Goal: Task Accomplishment & Management: Manage account settings

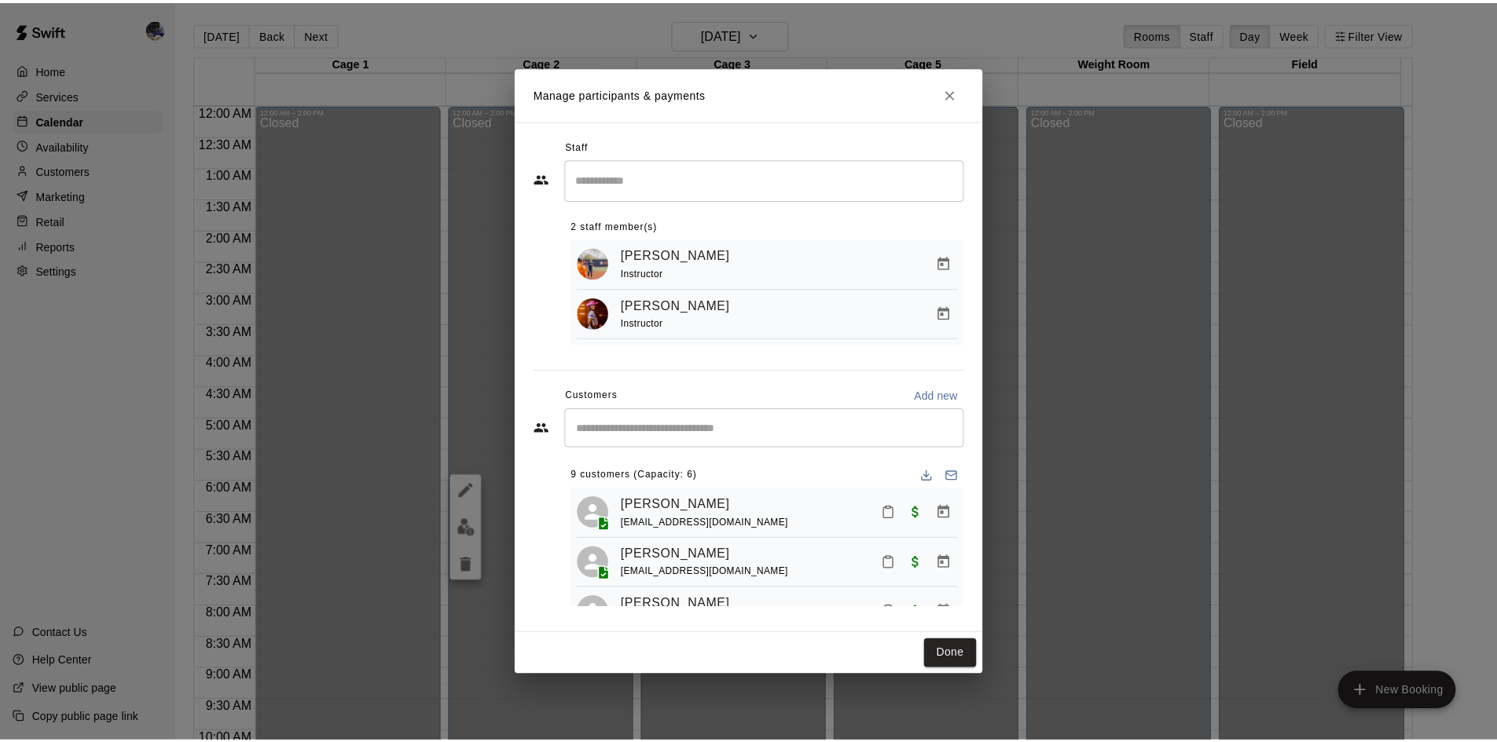
scroll to position [805, 0]
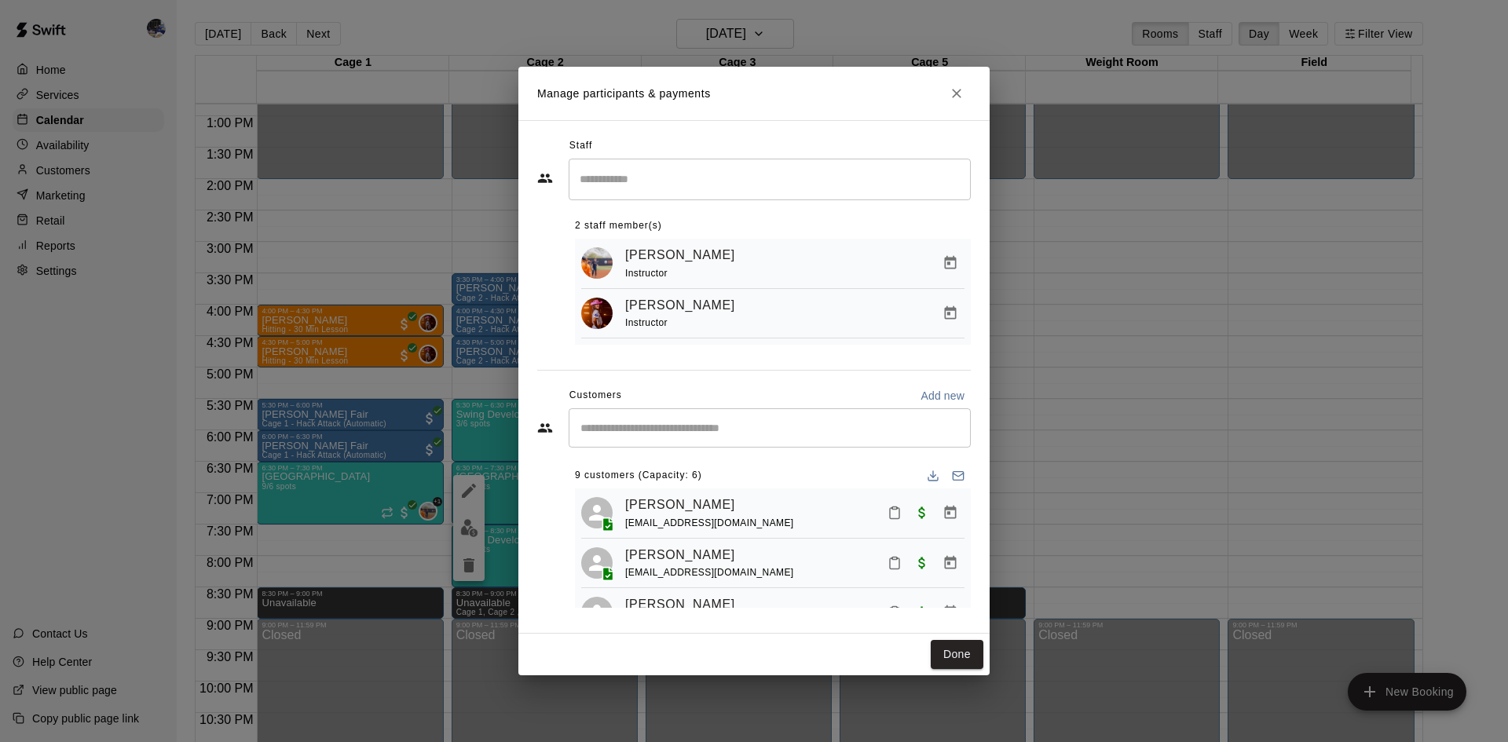
click at [960, 93] on icon "Close" at bounding box center [957, 94] width 16 height 16
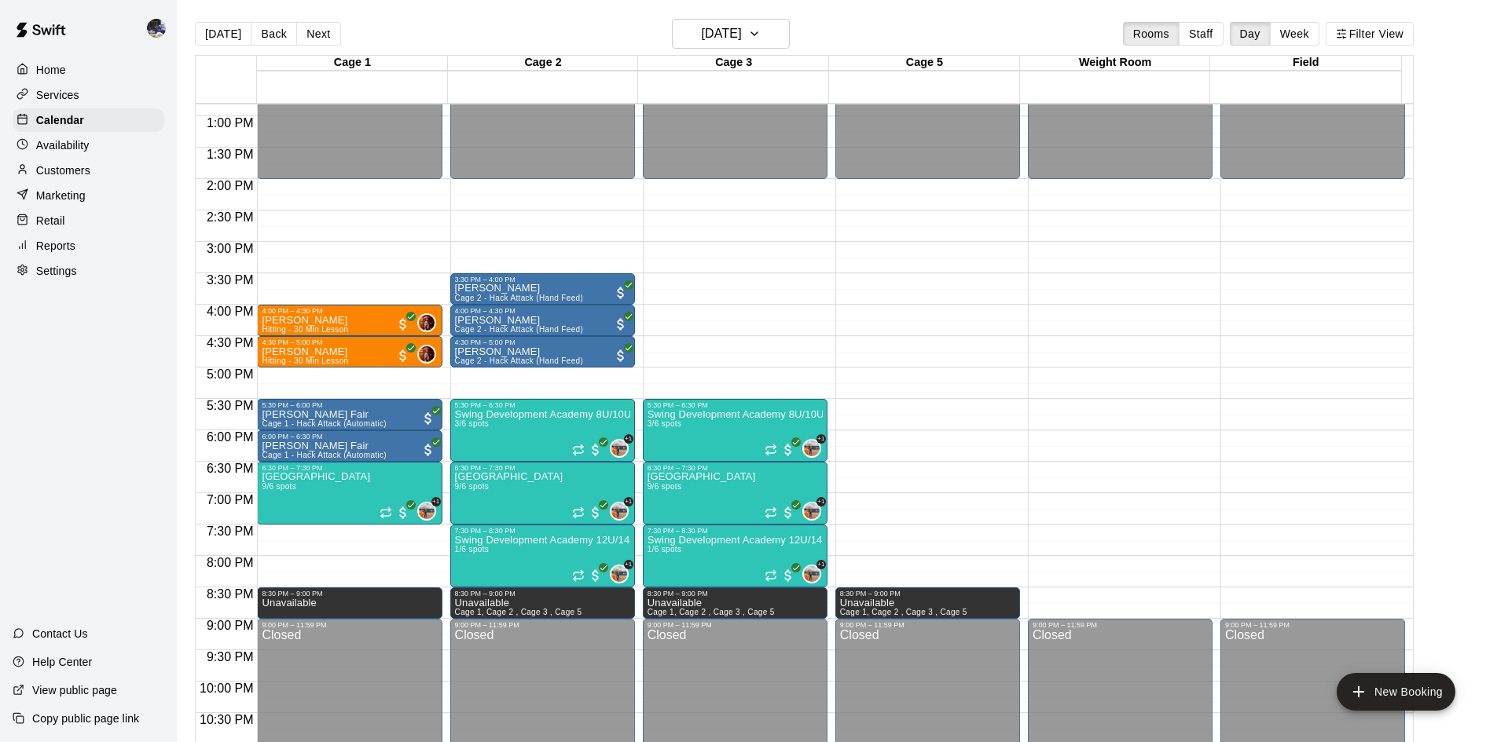
click at [218, 37] on button "[DATE]" at bounding box center [223, 34] width 57 height 24
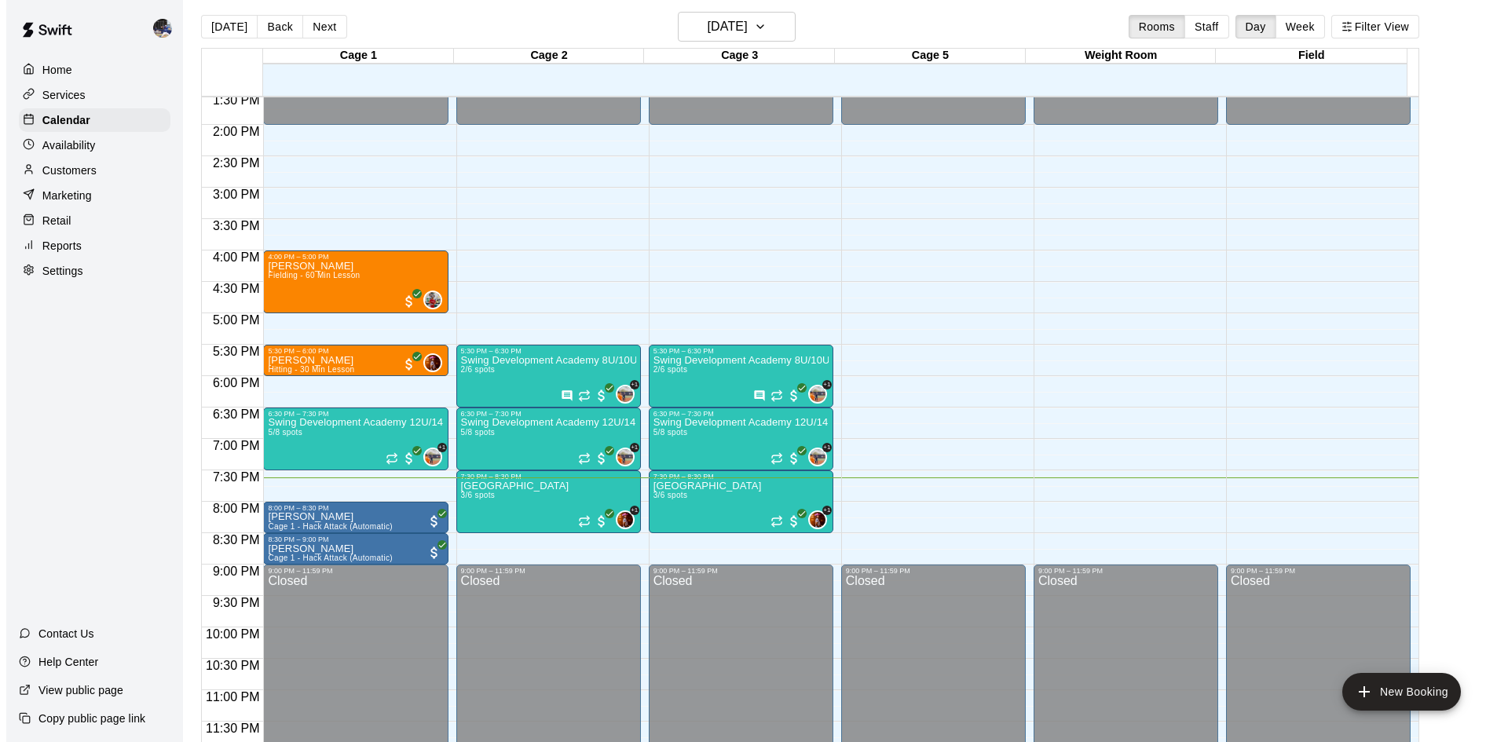
scroll to position [9, 0]
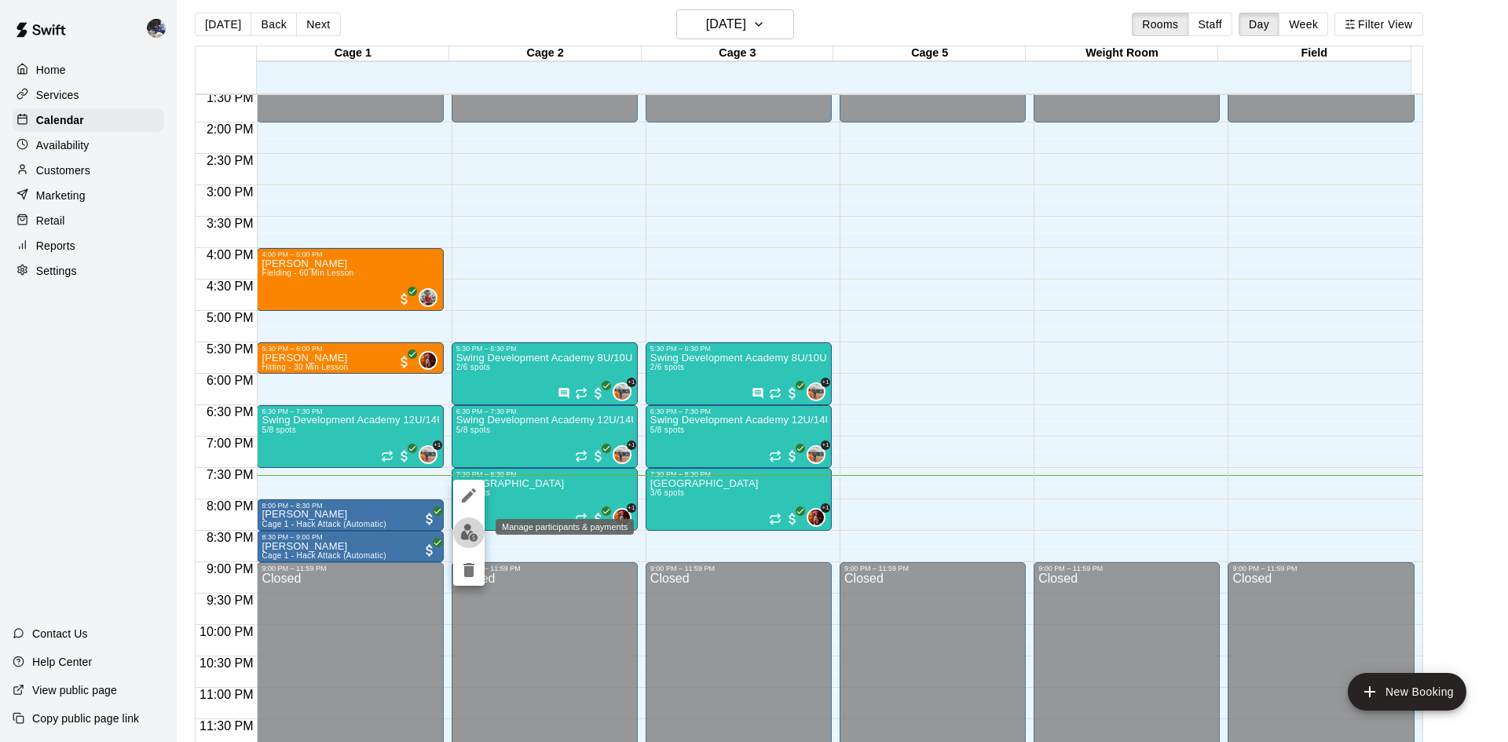
click at [456, 537] on button "edit" at bounding box center [468, 533] width 31 height 31
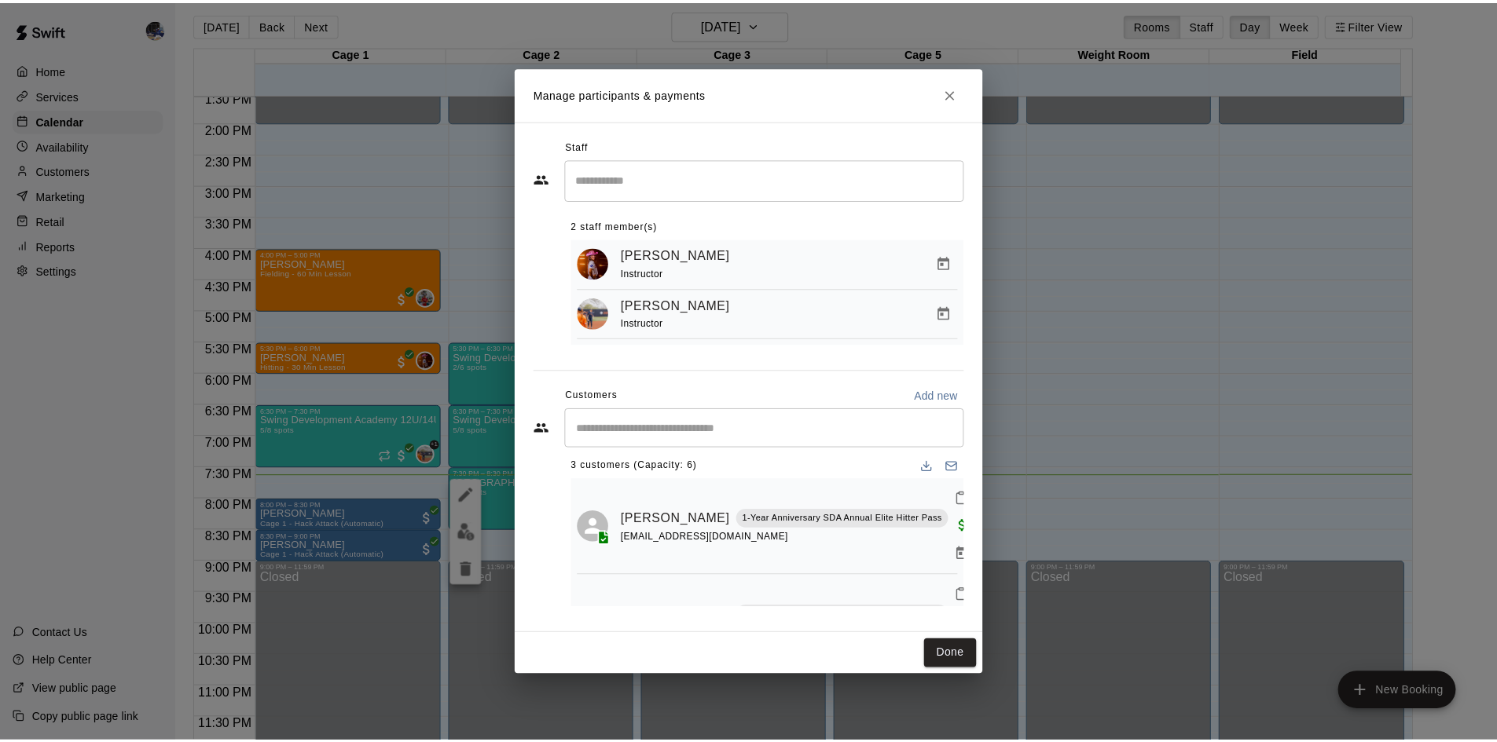
scroll to position [0, 0]
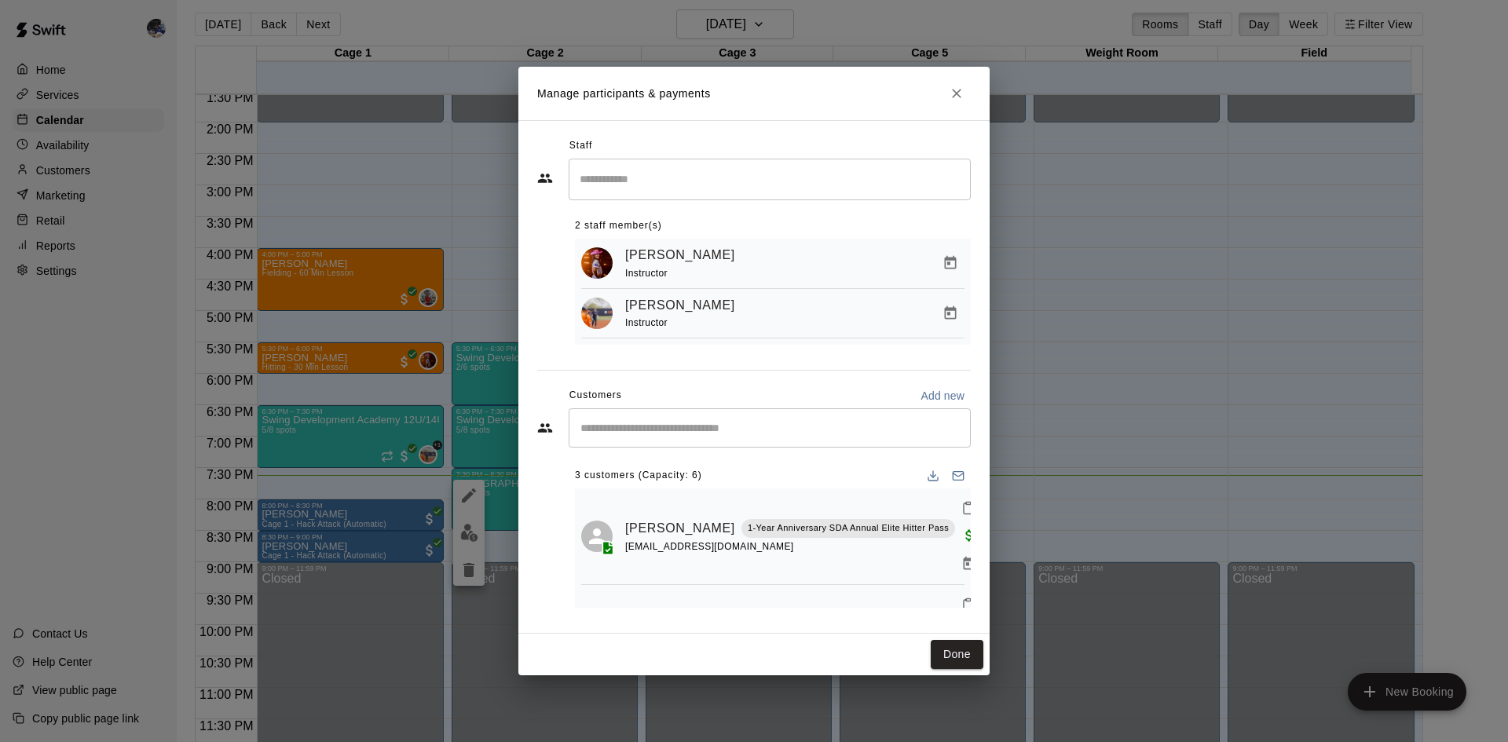
click at [962, 93] on icon "Close" at bounding box center [957, 94] width 16 height 16
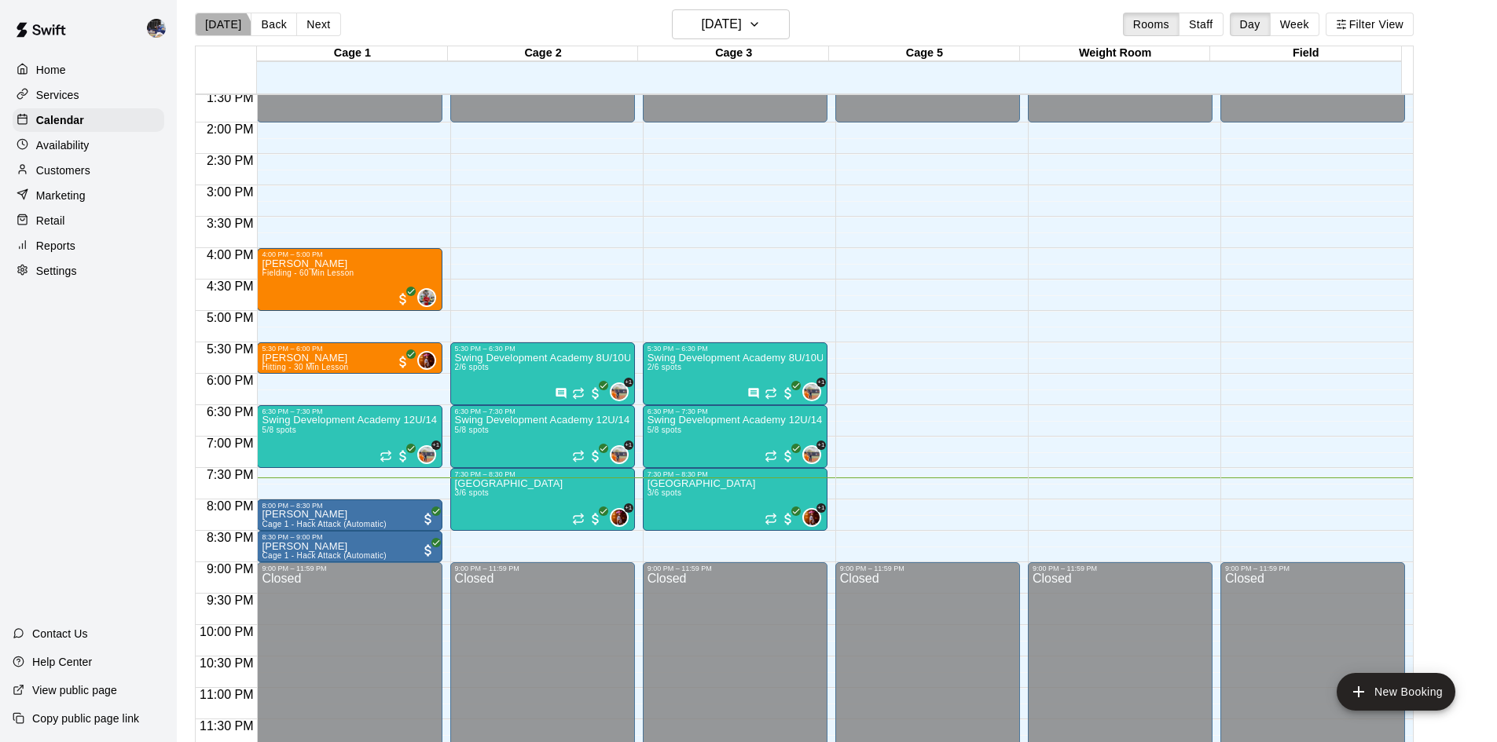
click at [215, 35] on button "[DATE]" at bounding box center [223, 25] width 57 height 24
click at [638, 158] on div at bounding box center [547, 162] width 192 height 16
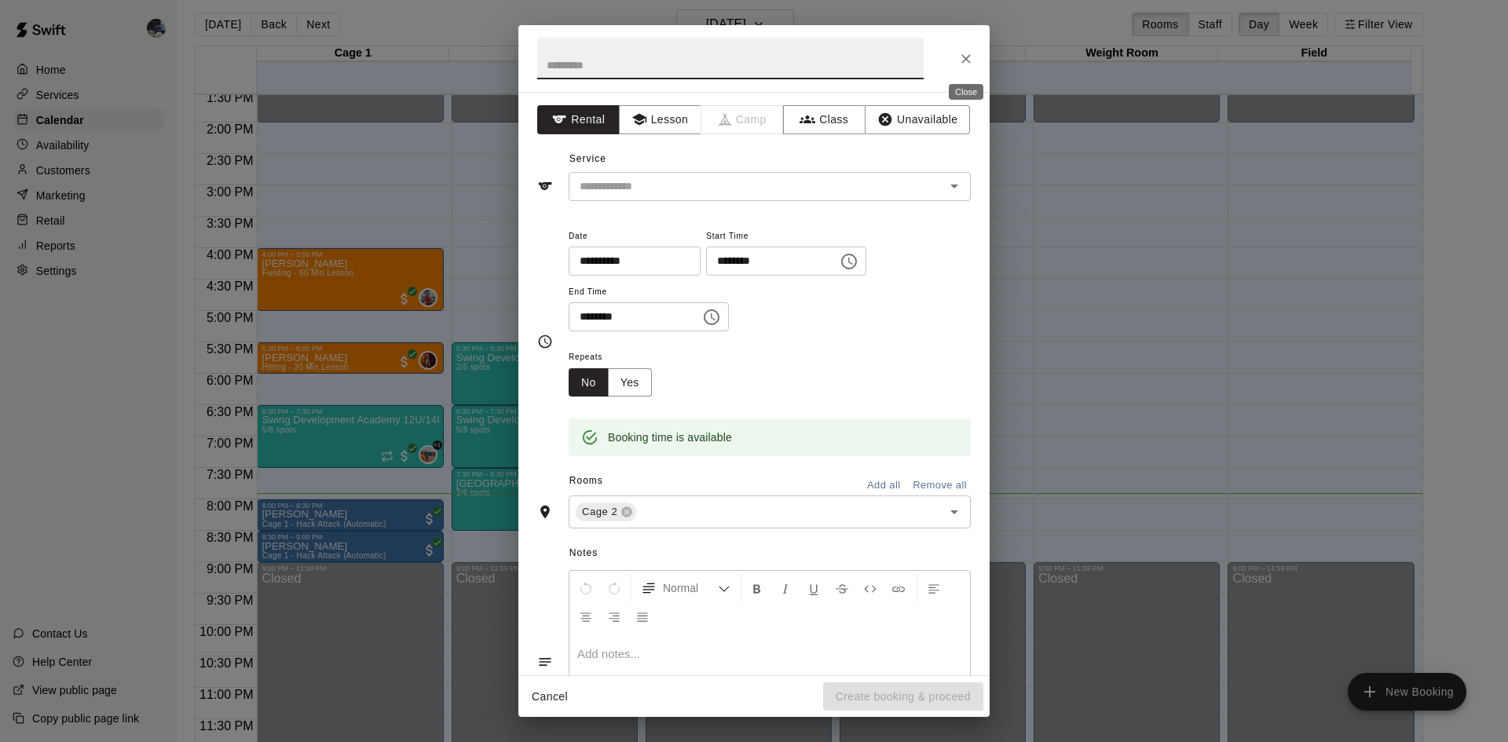
click at [966, 63] on icon "Close" at bounding box center [966, 59] width 16 height 16
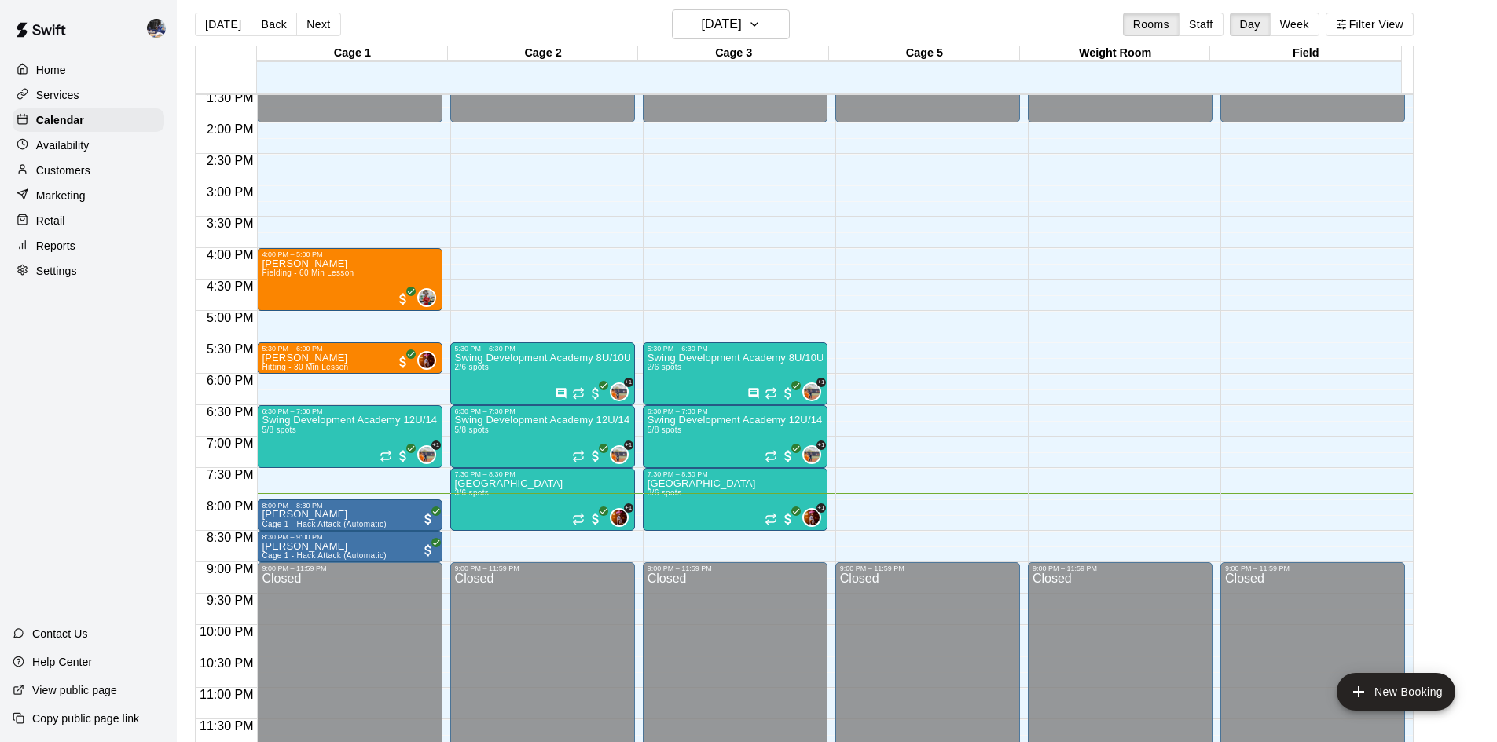
click at [236, 27] on button "[DATE]" at bounding box center [223, 25] width 57 height 24
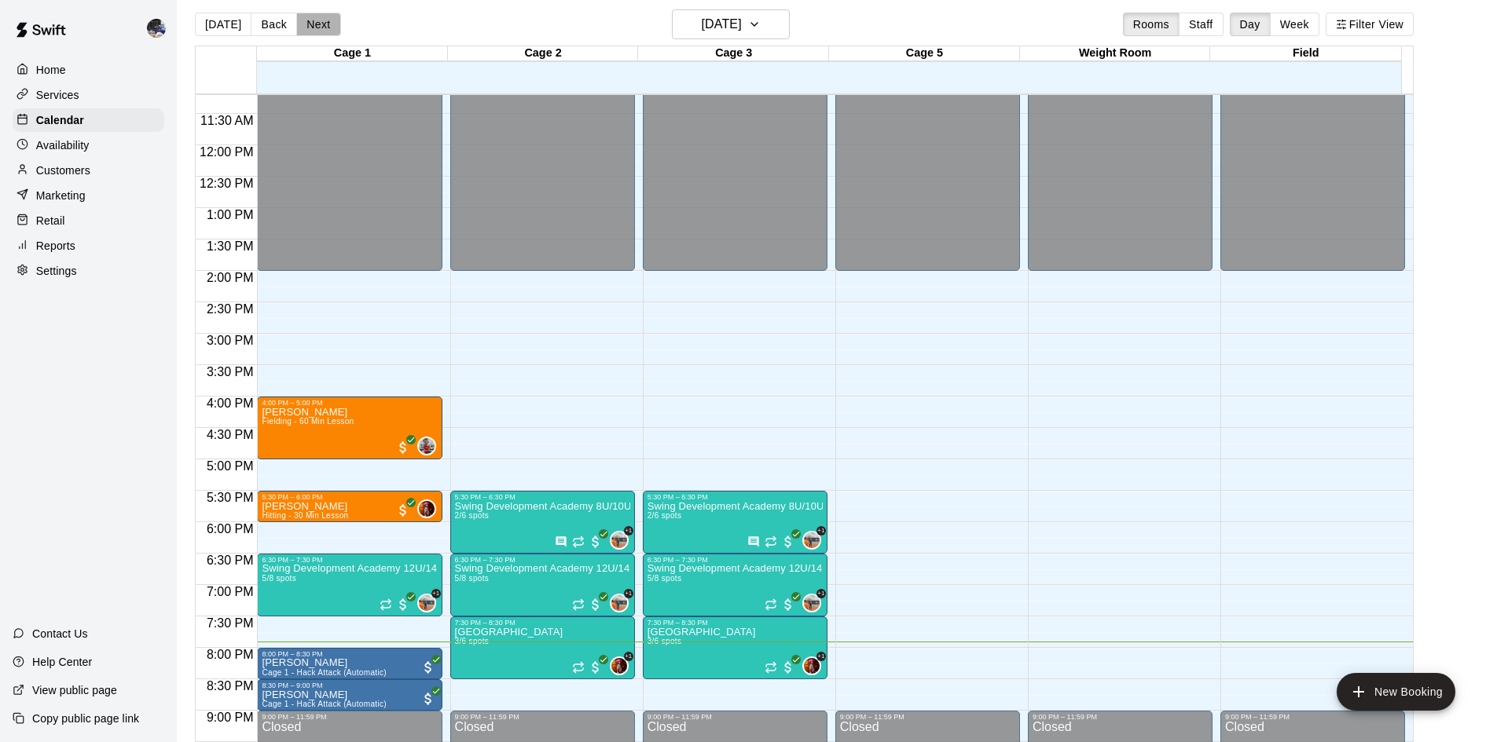
click at [321, 31] on button "Next" at bounding box center [318, 25] width 44 height 24
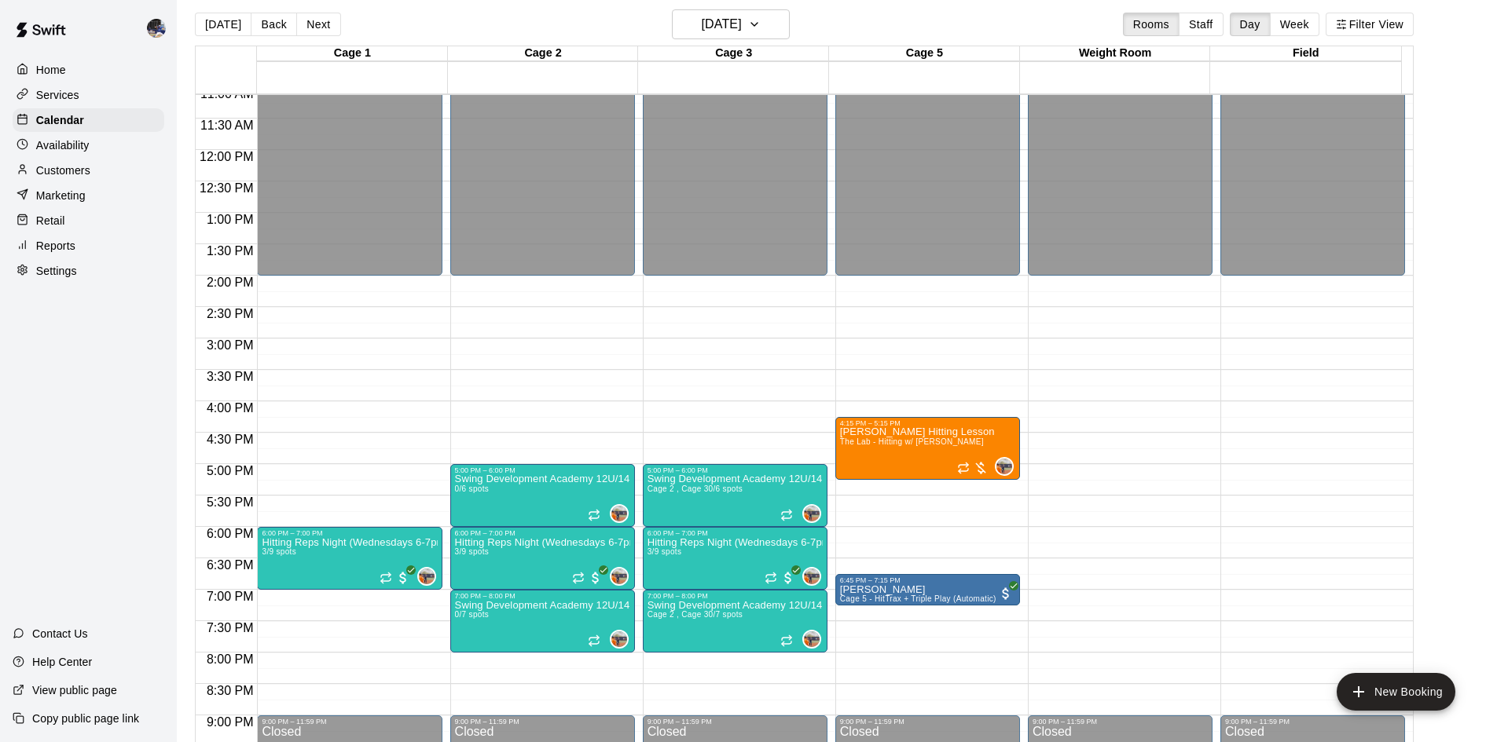
scroll to position [698, 0]
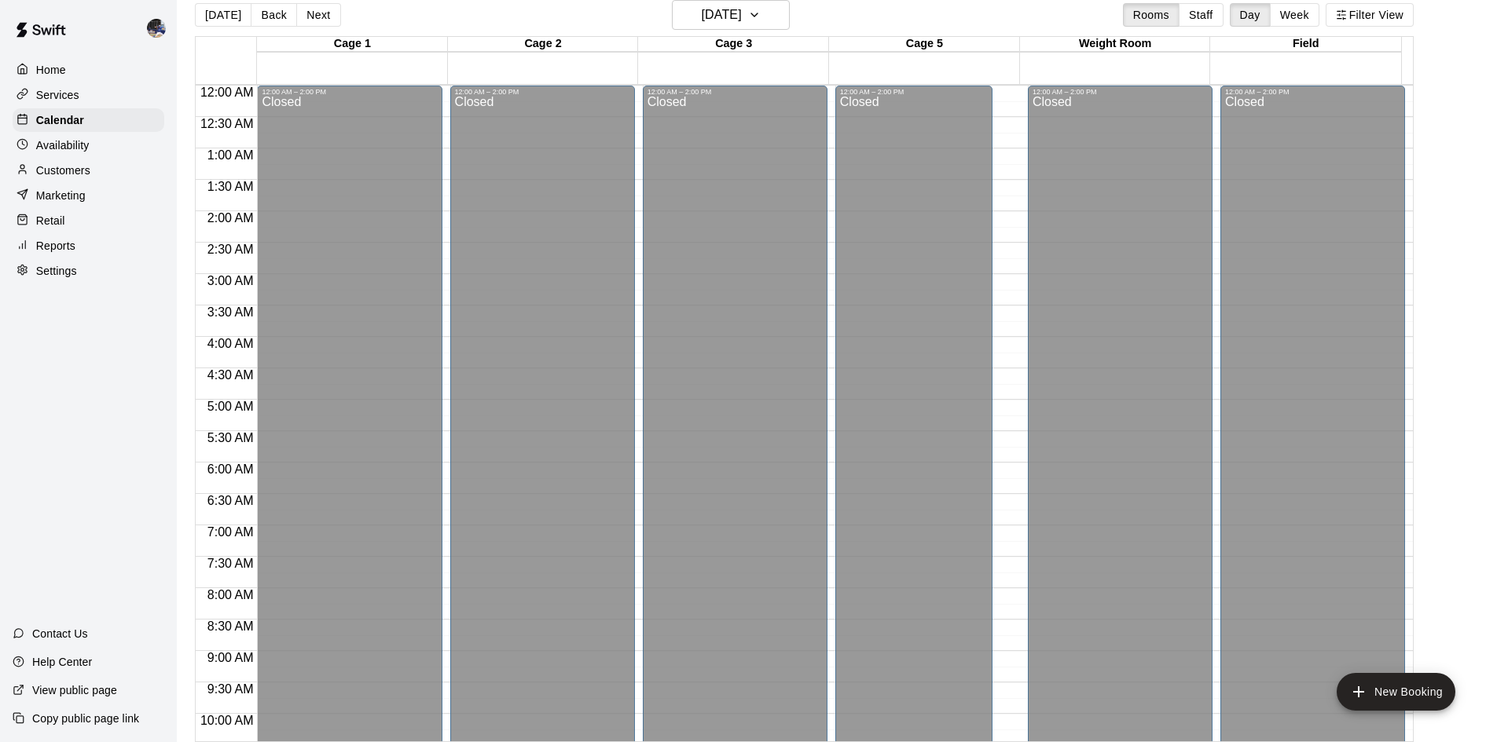
scroll to position [776, 0]
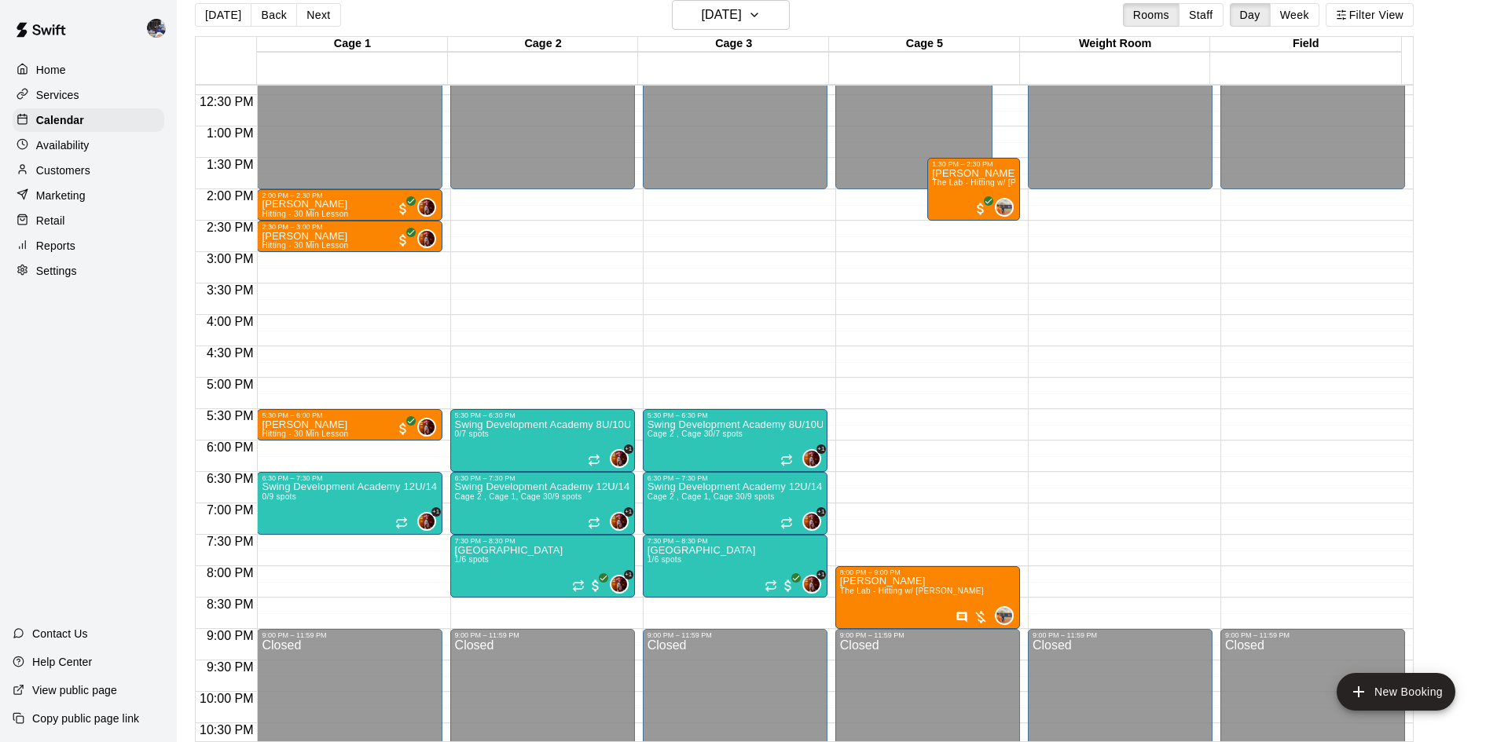
click at [539, 240] on div "12:00 AM – 2:00 PM Closed 5:30 PM – 6:30 PM Swing Development Academy 8U/10U 0/…" at bounding box center [542, 63] width 185 height 1508
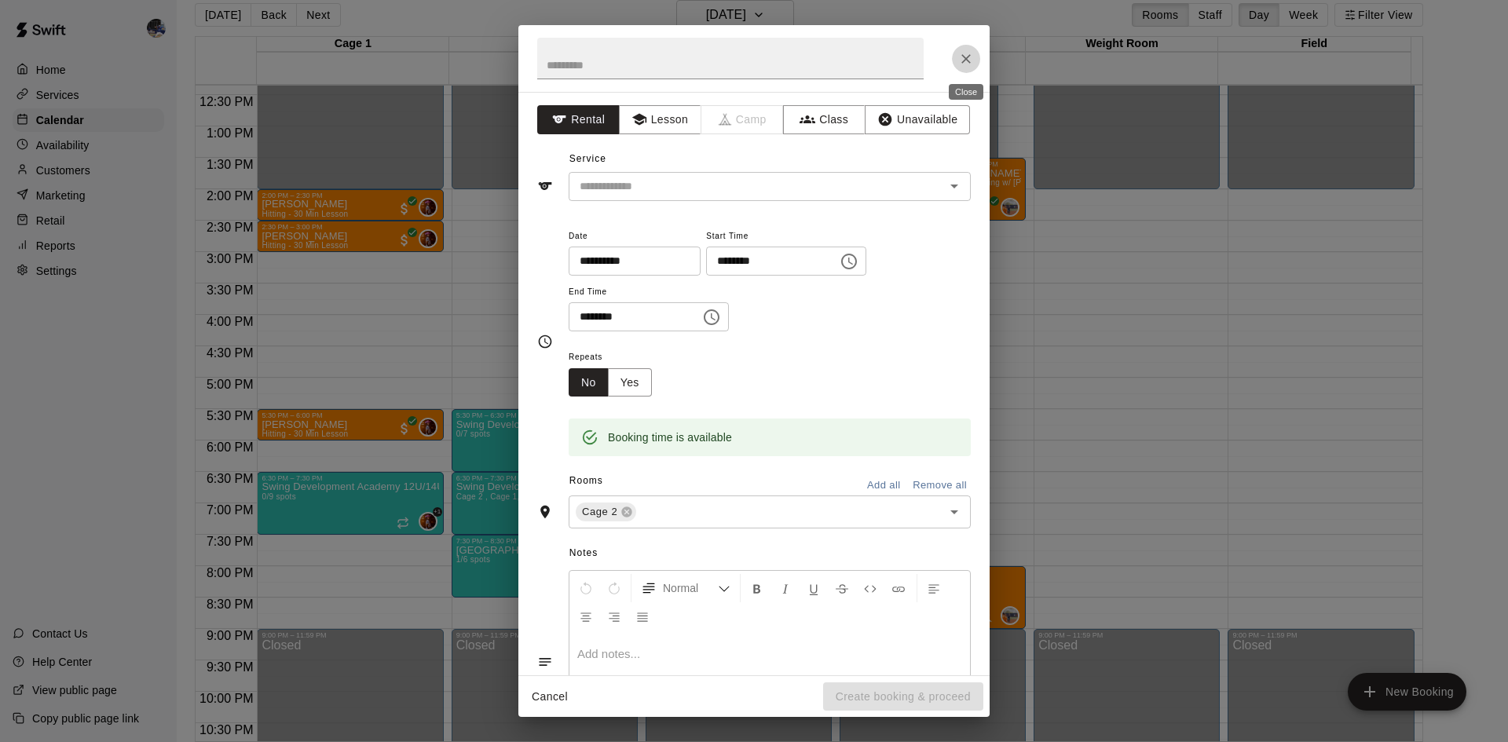
click at [966, 60] on icon "Close" at bounding box center [966, 59] width 16 height 16
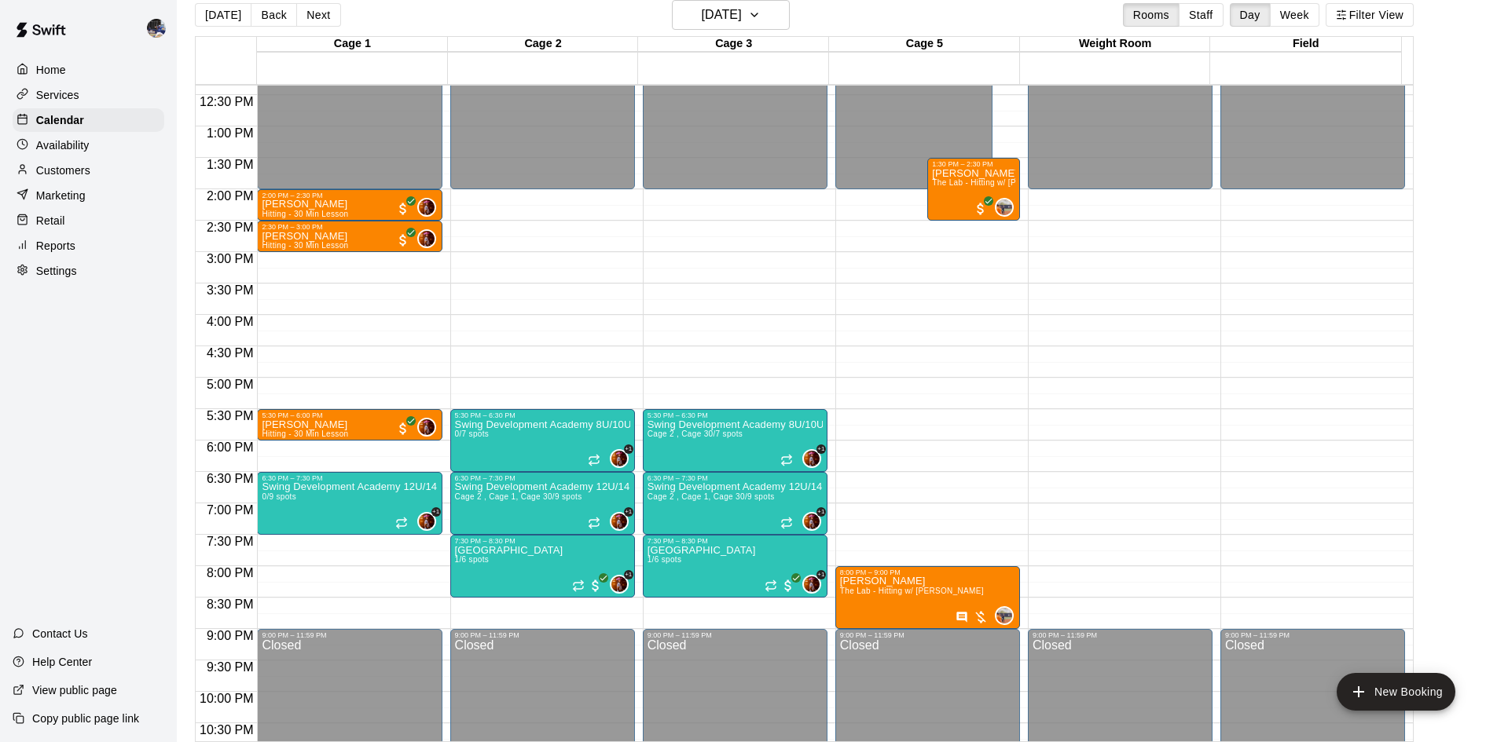
click at [97, 167] on div "Customers" at bounding box center [89, 171] width 152 height 24
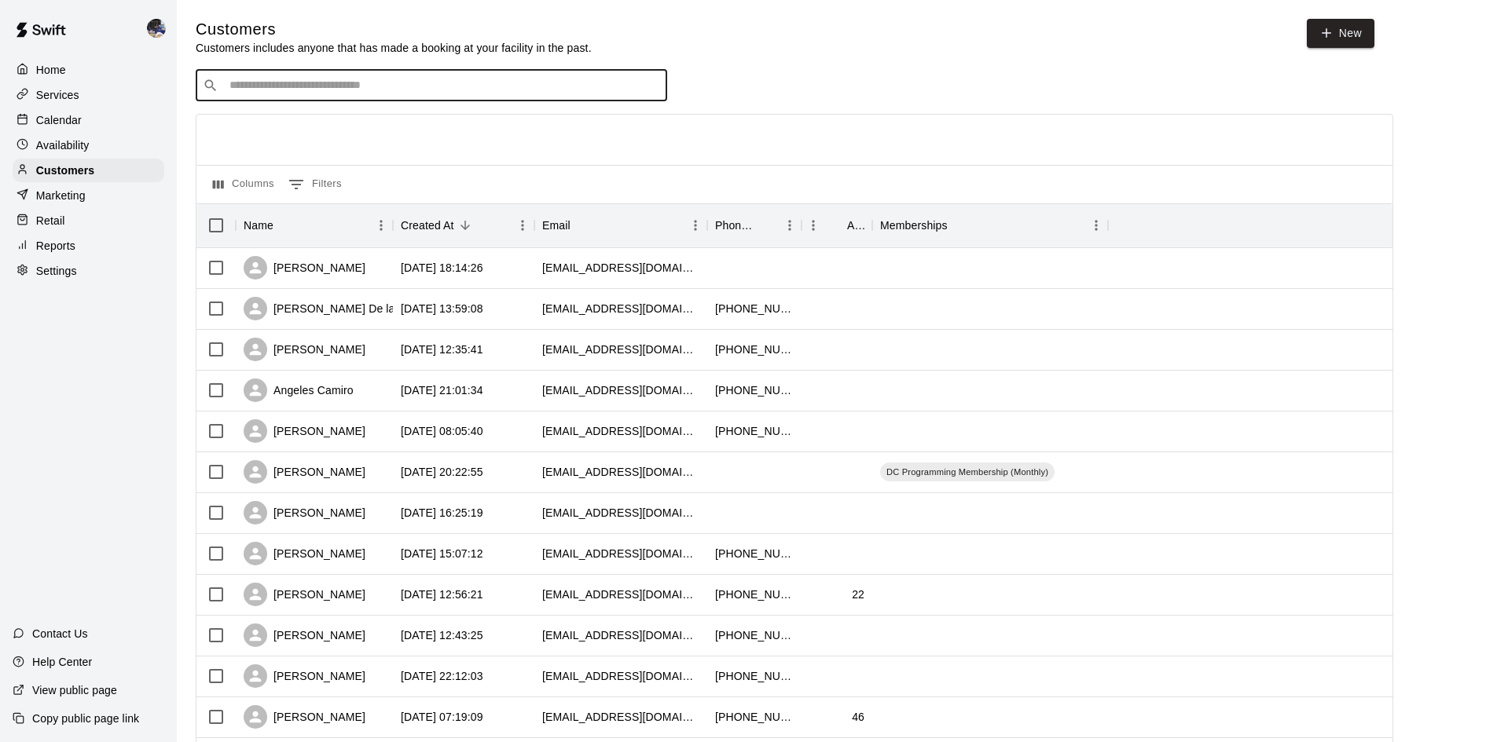
click at [276, 84] on input "Search customers by name or email" at bounding box center [442, 86] width 435 height 16
paste input "********"
type input "********"
click at [62, 123] on p "Calendar" at bounding box center [59, 120] width 46 height 16
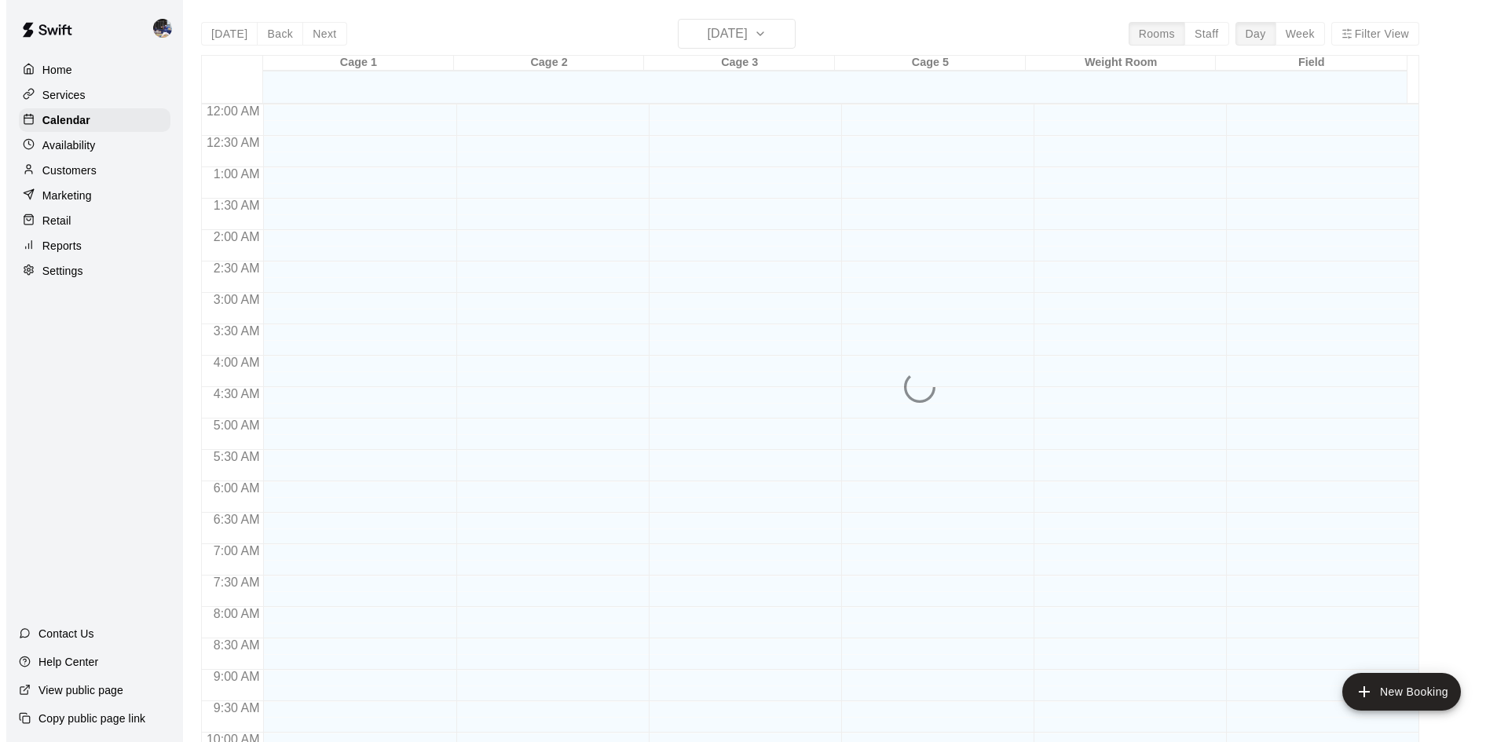
scroll to position [805, 0]
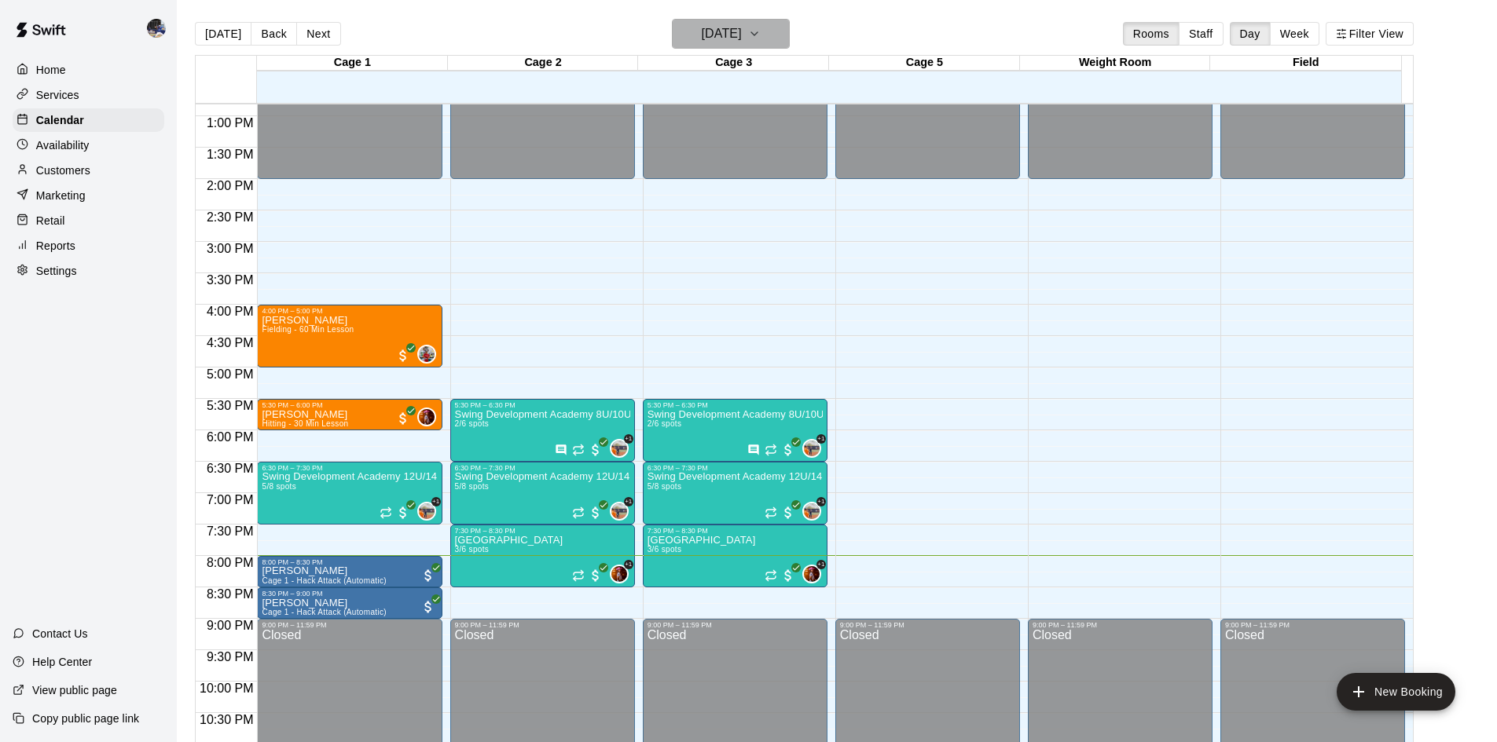
click at [702, 31] on h6 "[DATE]" at bounding box center [722, 34] width 40 height 22
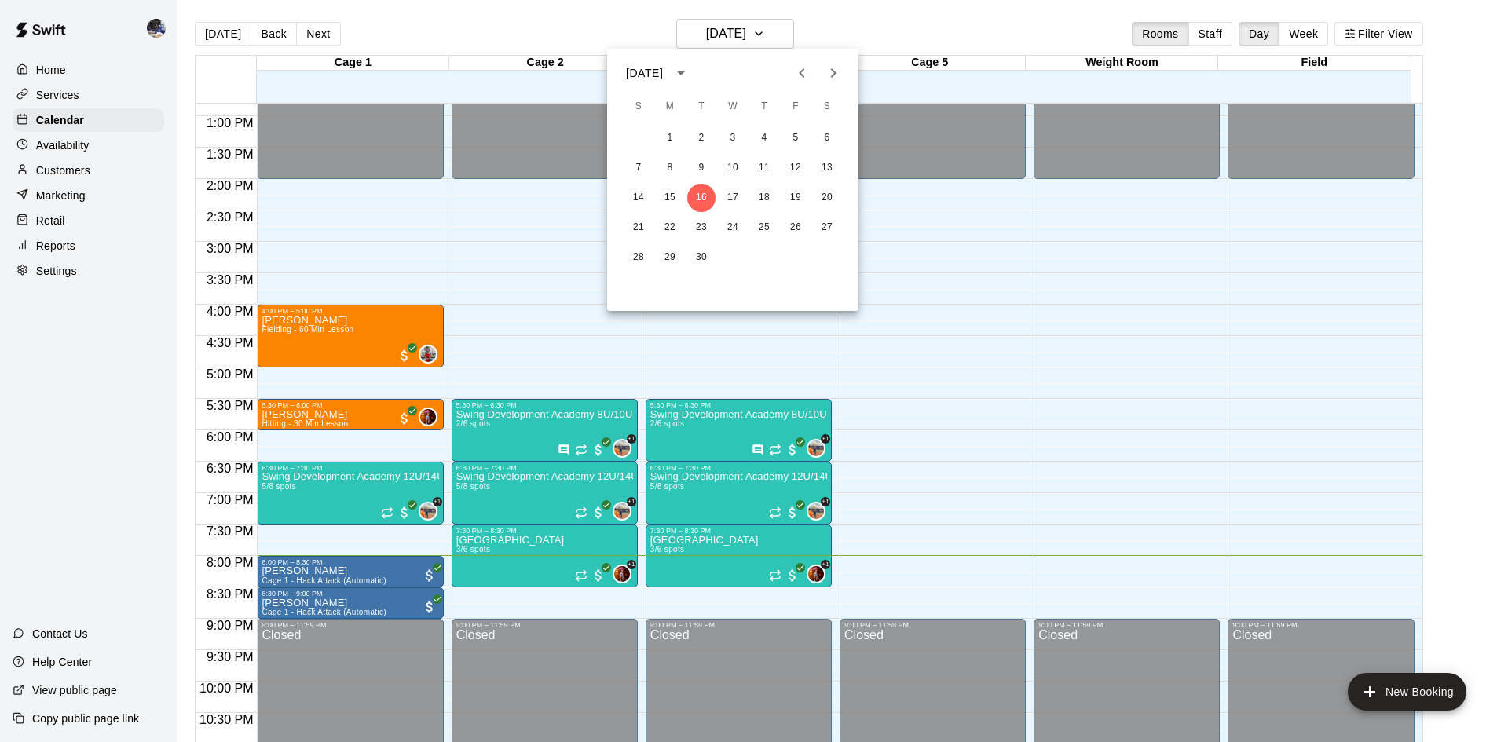
click at [808, 77] on icon "Previous month" at bounding box center [802, 73] width 19 height 19
click at [807, 77] on icon "Previous month" at bounding box center [802, 73] width 19 height 19
click at [761, 141] on button "1" at bounding box center [764, 138] width 28 height 28
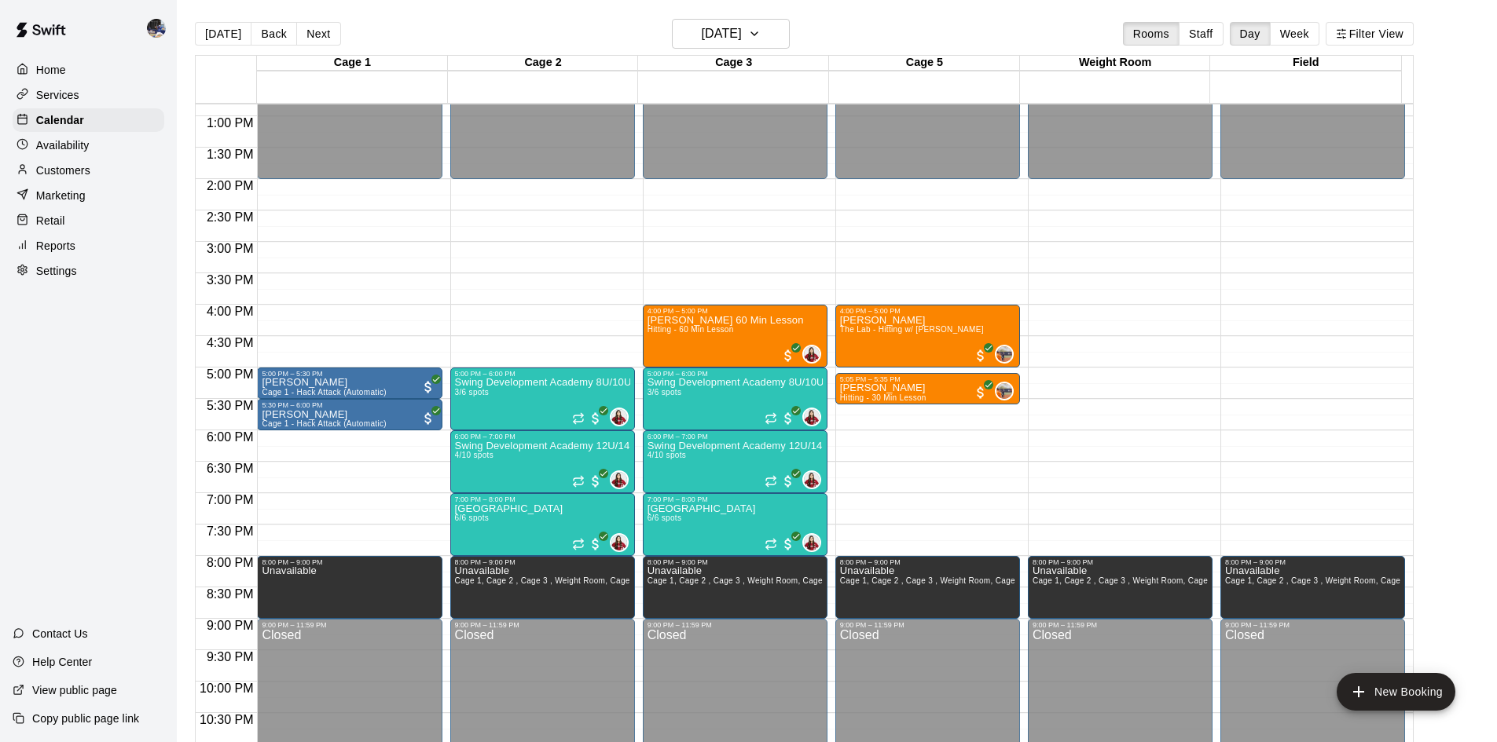
click at [542, 394] on div "Swing Development Academy 8U/10U 3/6 spots" at bounding box center [542, 749] width 175 height 742
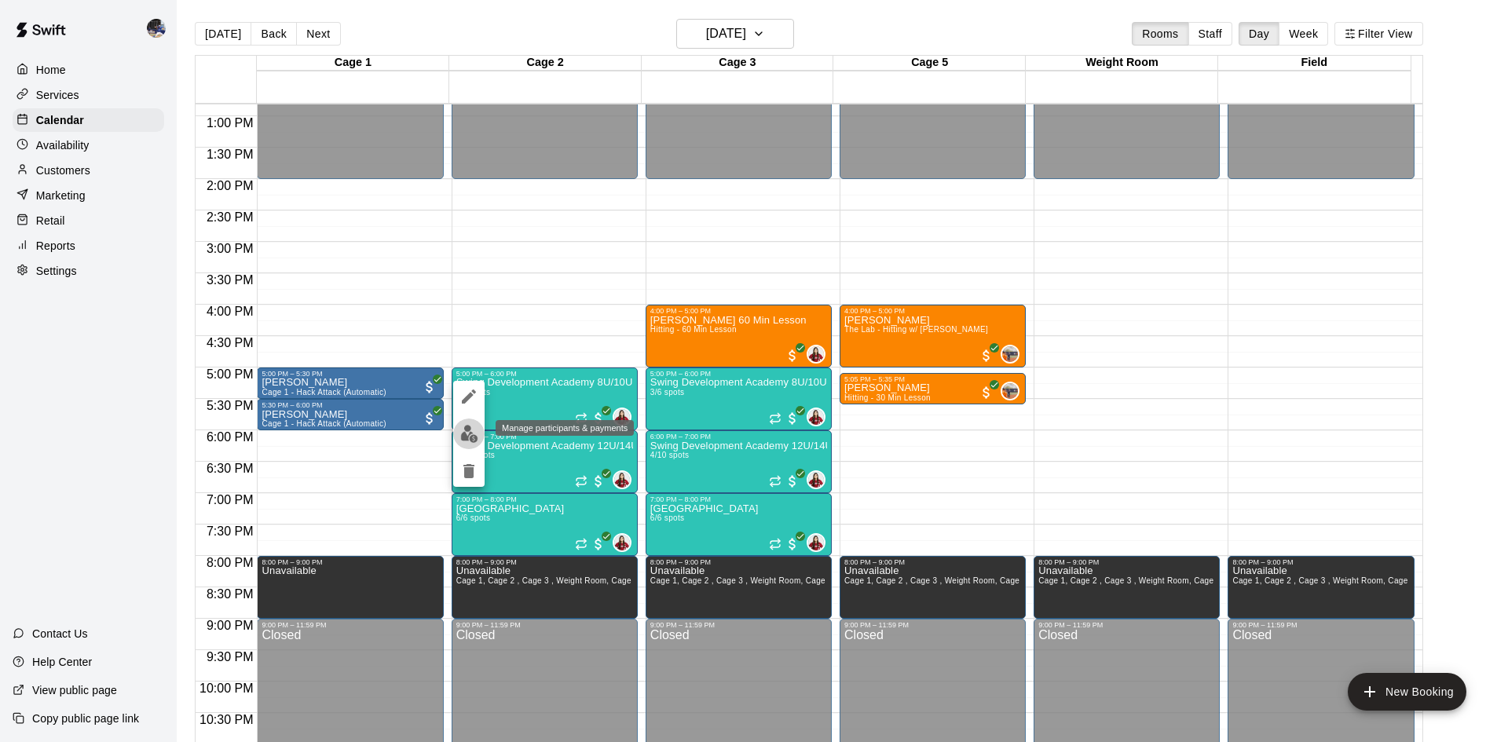
click at [474, 429] on img "edit" at bounding box center [469, 434] width 18 height 18
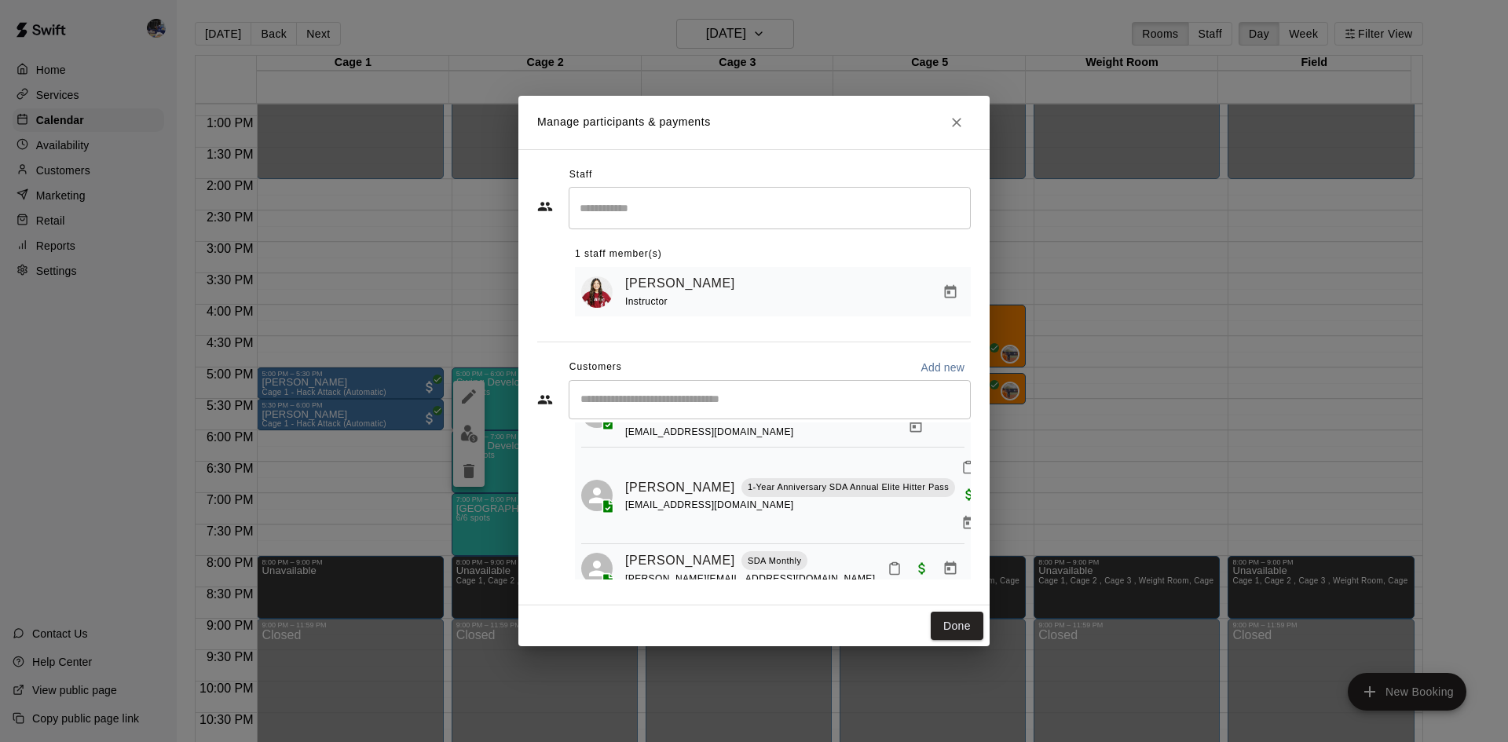
scroll to position [84, 0]
click at [955, 125] on icon "Close" at bounding box center [957, 123] width 16 height 16
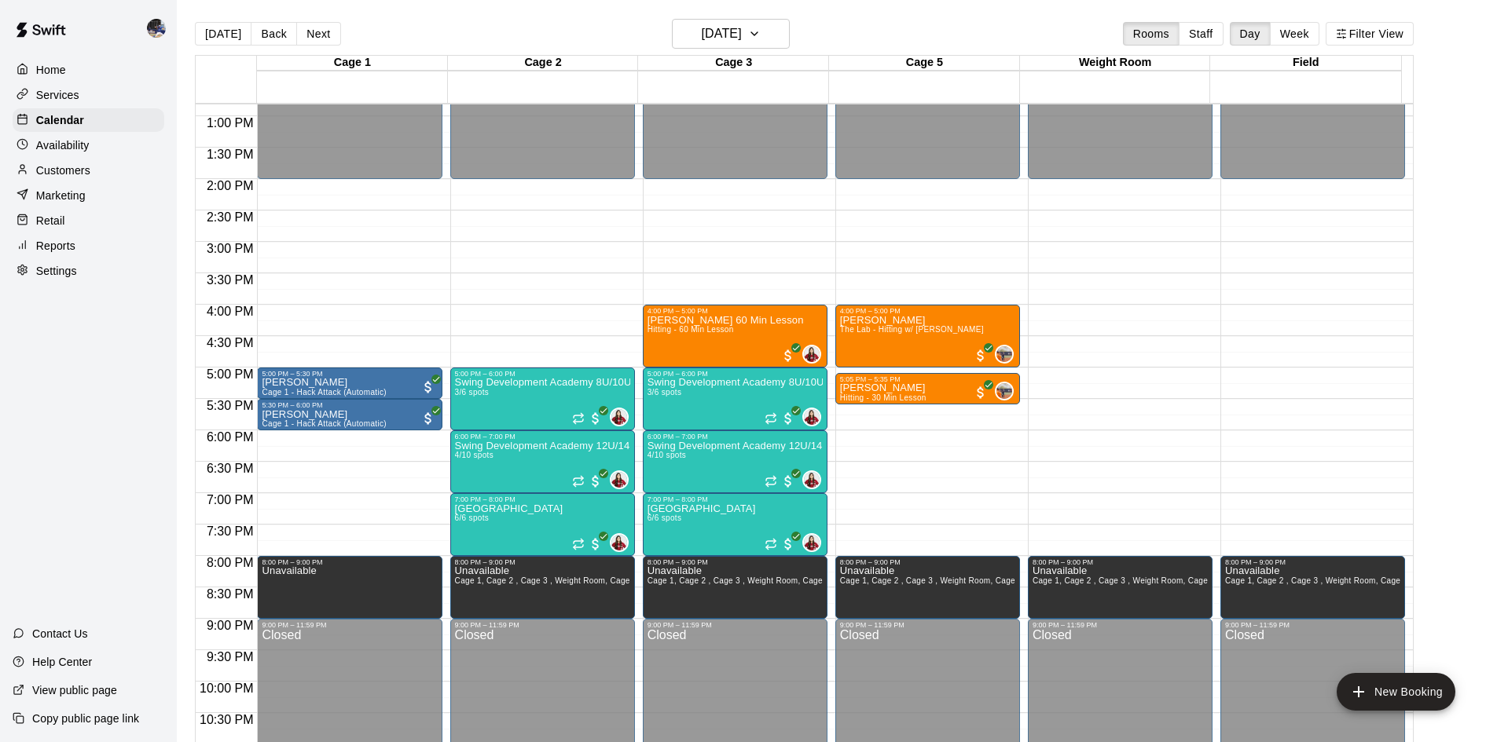
click at [544, 446] on p "Swing Development Academy 12U/14U" at bounding box center [542, 446] width 175 height 0
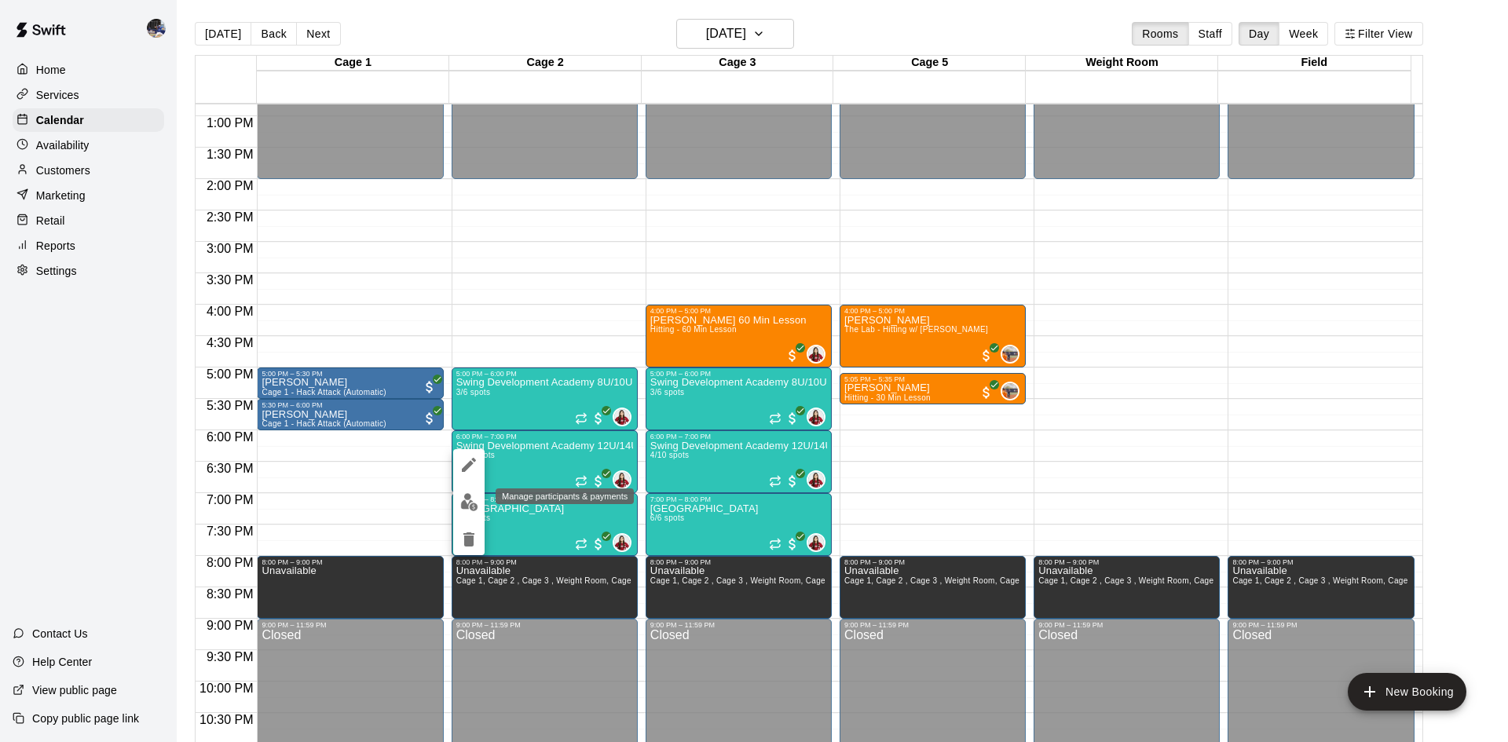
click at [475, 497] on img "edit" at bounding box center [469, 502] width 18 height 18
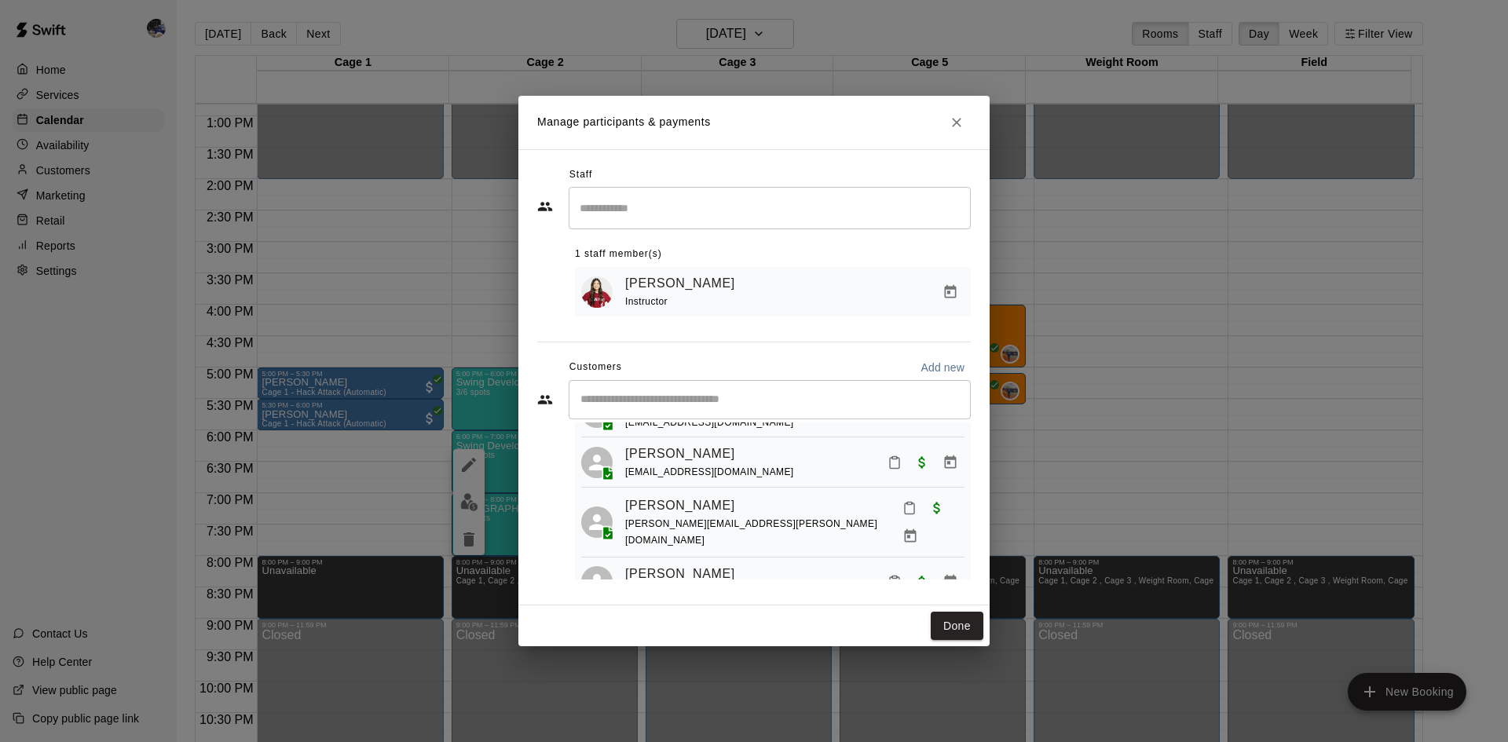
scroll to position [73, 0]
click at [940, 632] on button "Done" at bounding box center [957, 626] width 53 height 29
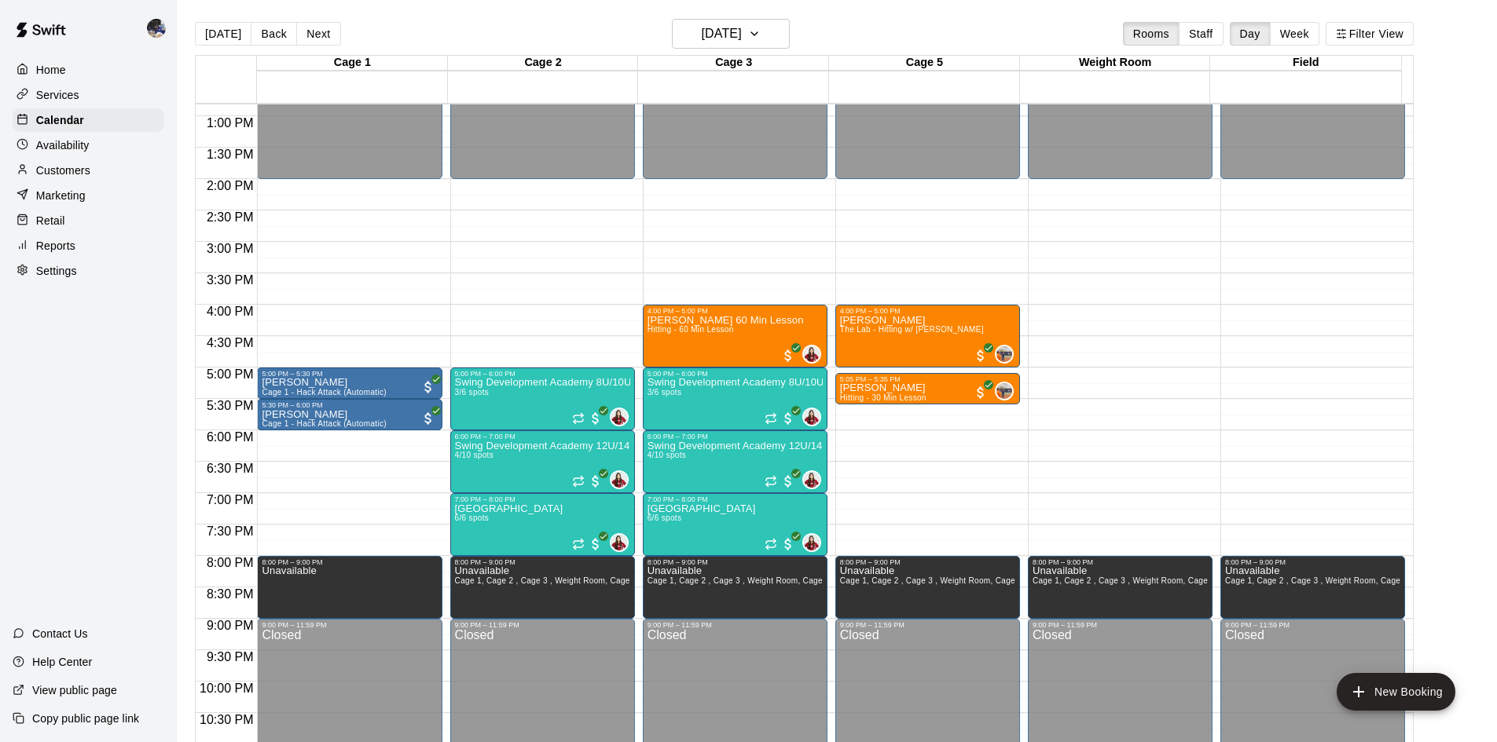
click at [551, 509] on p "[GEOGRAPHIC_DATA]" at bounding box center [509, 509] width 108 height 0
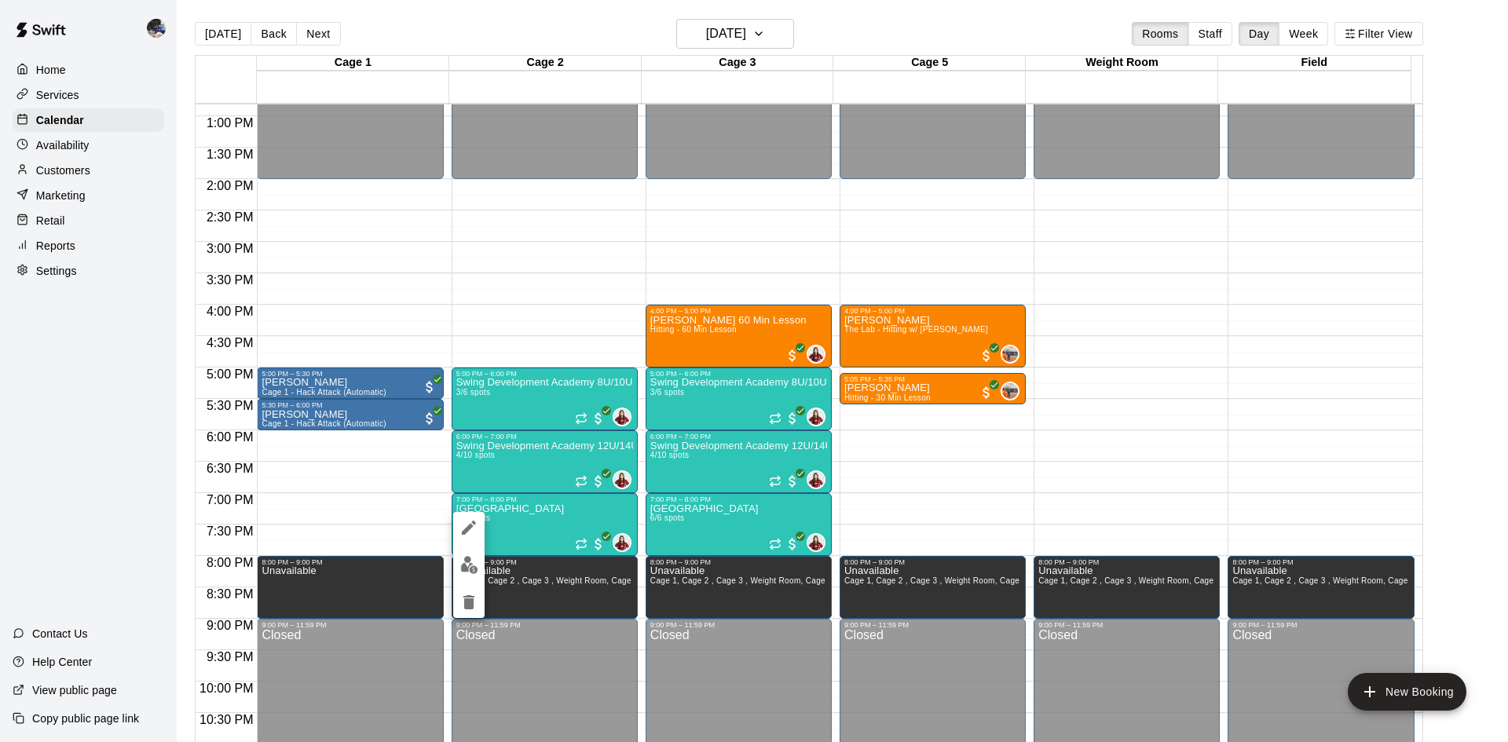
click at [471, 563] on img "edit" at bounding box center [469, 565] width 18 height 18
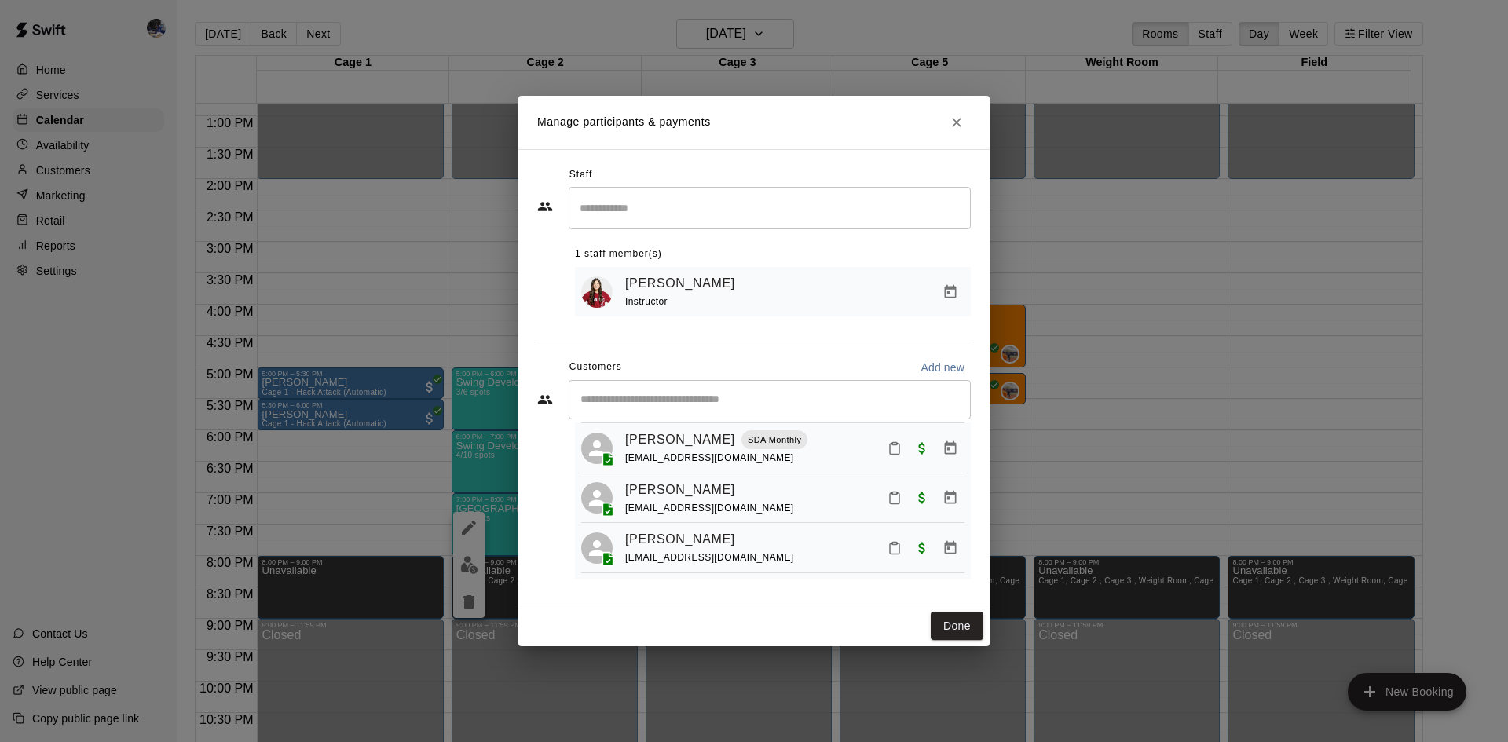
scroll to position [200, 0]
click at [960, 632] on button "Done" at bounding box center [957, 626] width 53 height 29
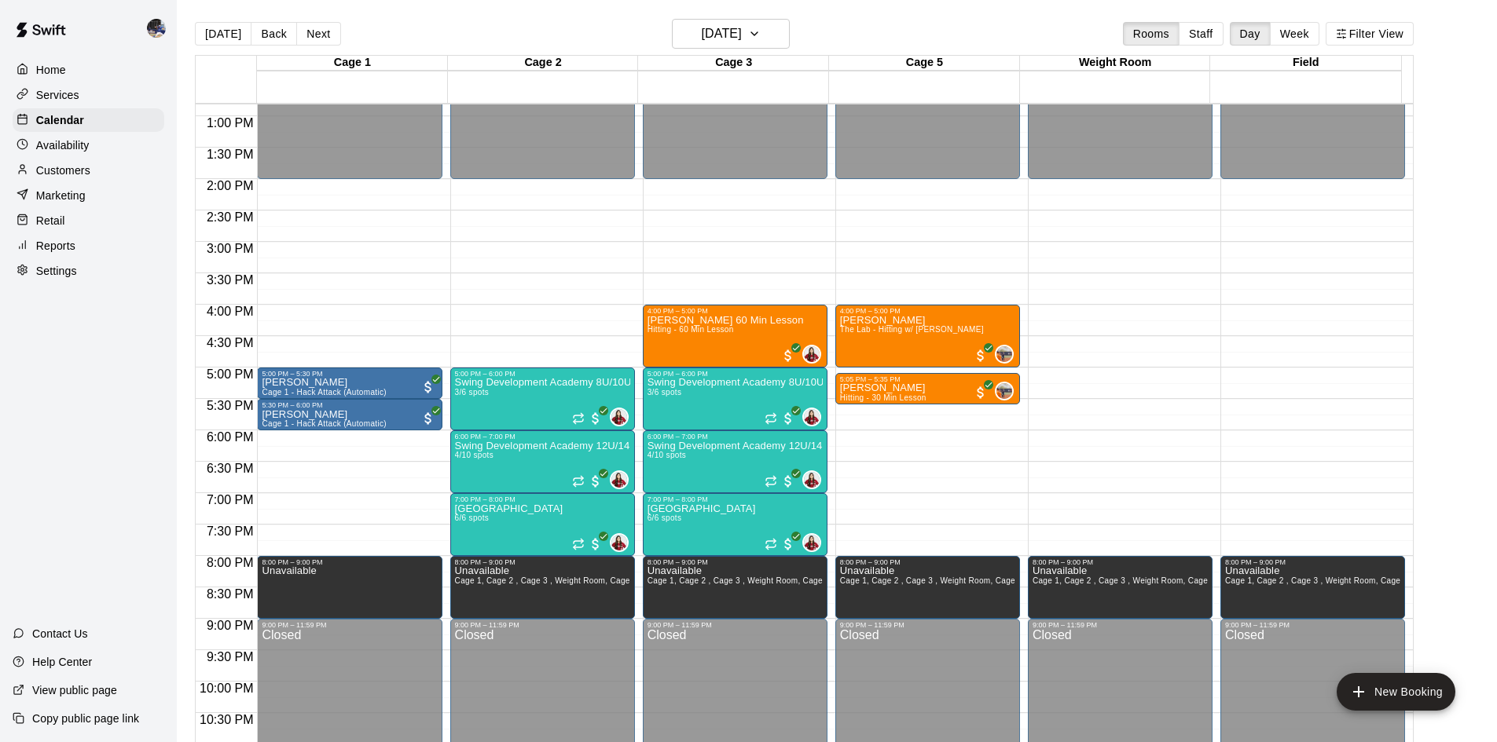
click at [313, 43] on button "Next" at bounding box center [318, 34] width 44 height 24
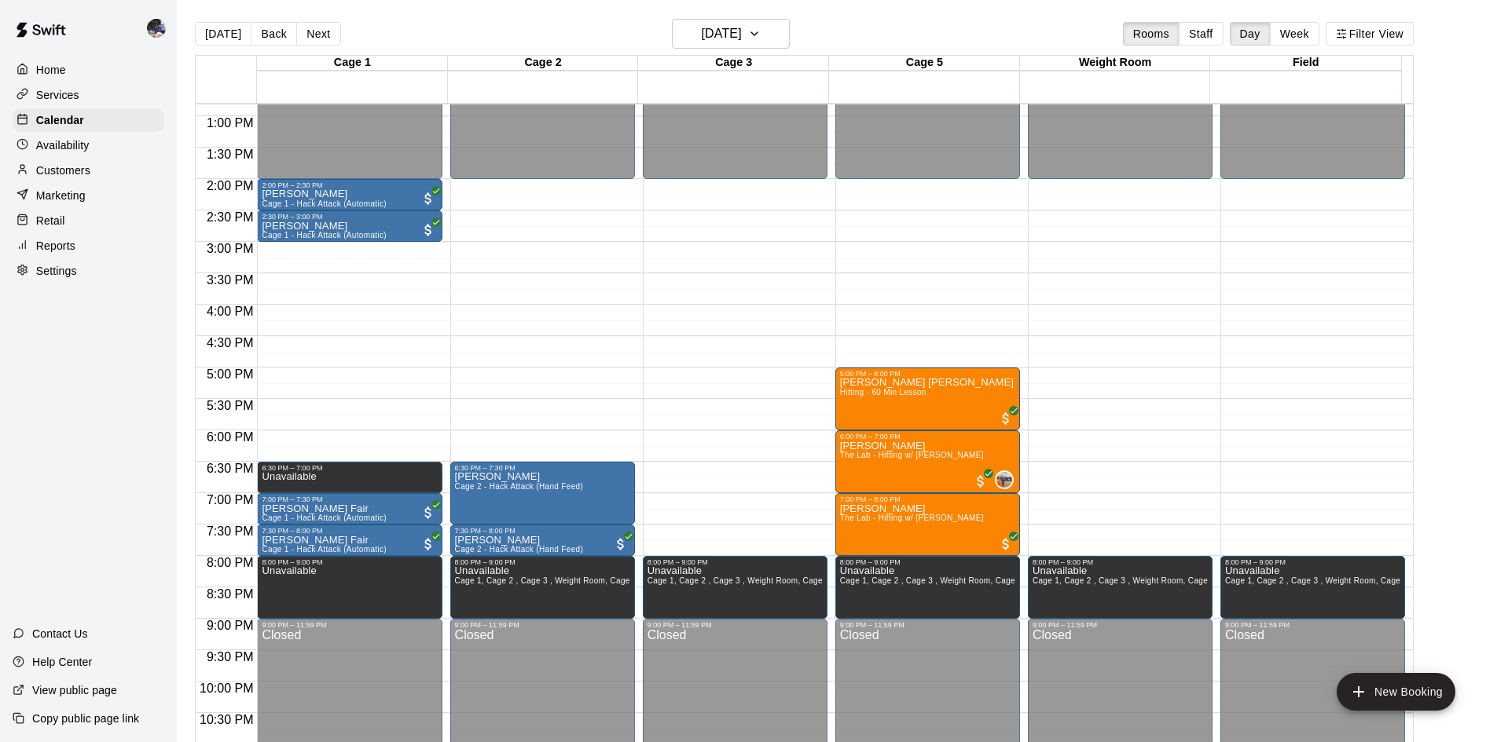
click at [899, 397] on span "Hitting - 60 Min Lesson" at bounding box center [883, 392] width 86 height 9
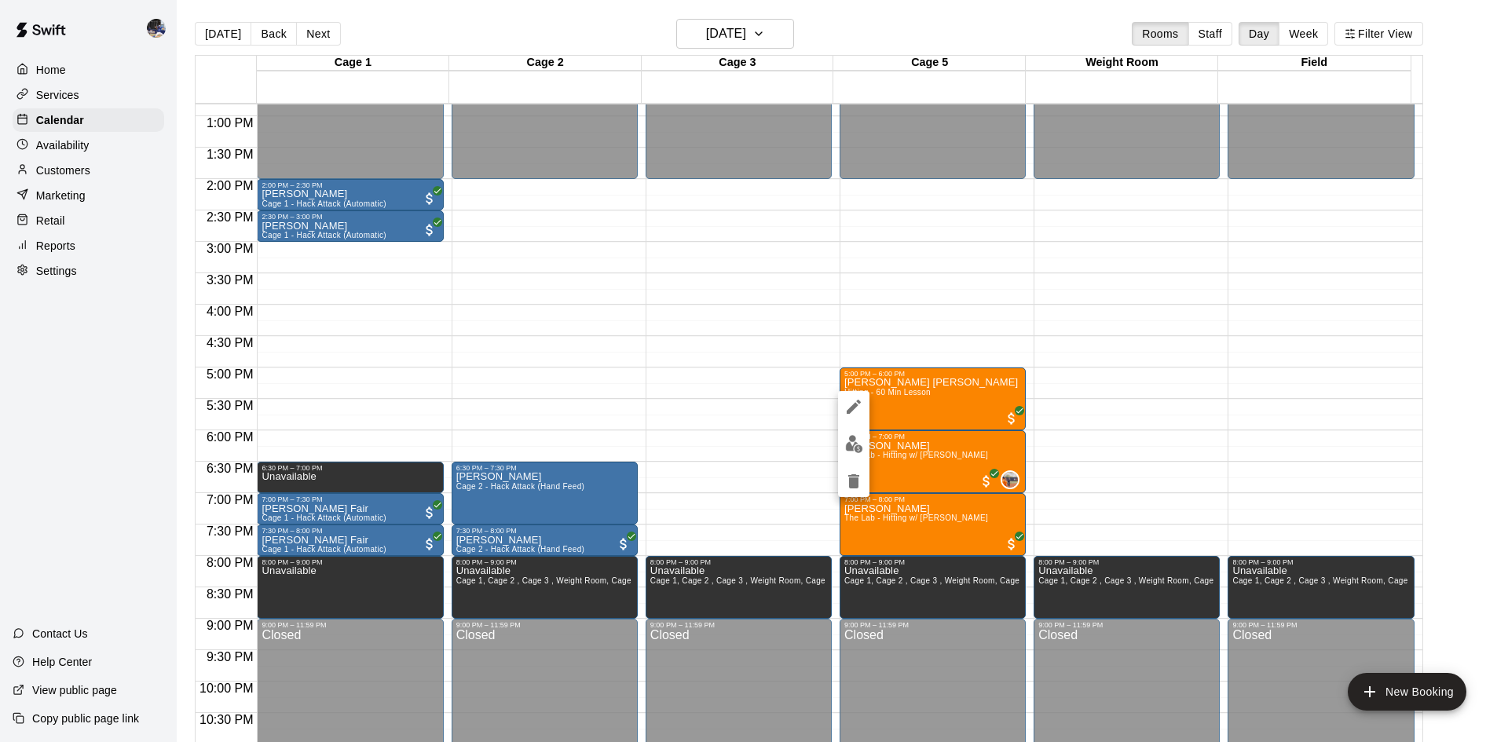
click at [884, 345] on div at bounding box center [754, 371] width 1508 height 742
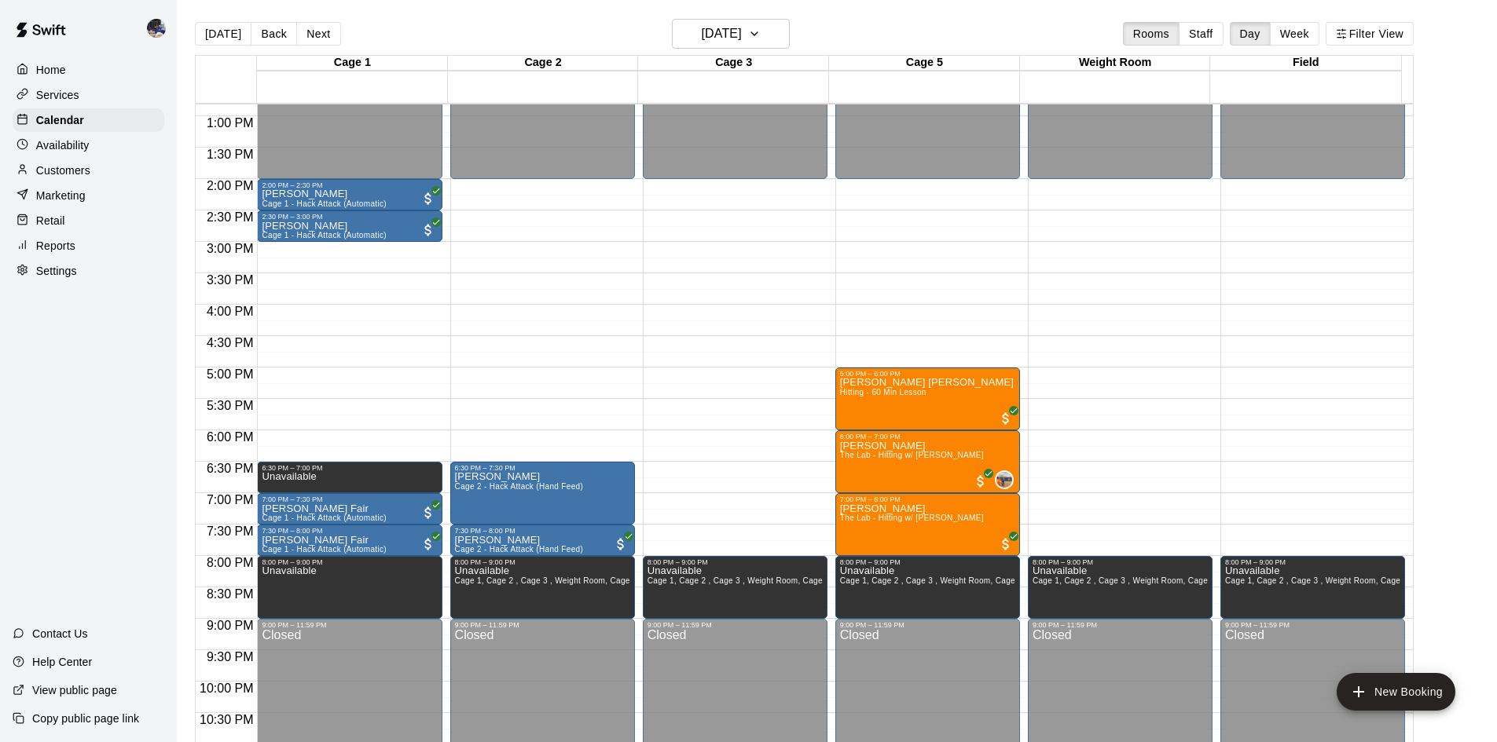
click at [900, 396] on span "Hitting - 60 Min Lesson" at bounding box center [883, 392] width 86 height 9
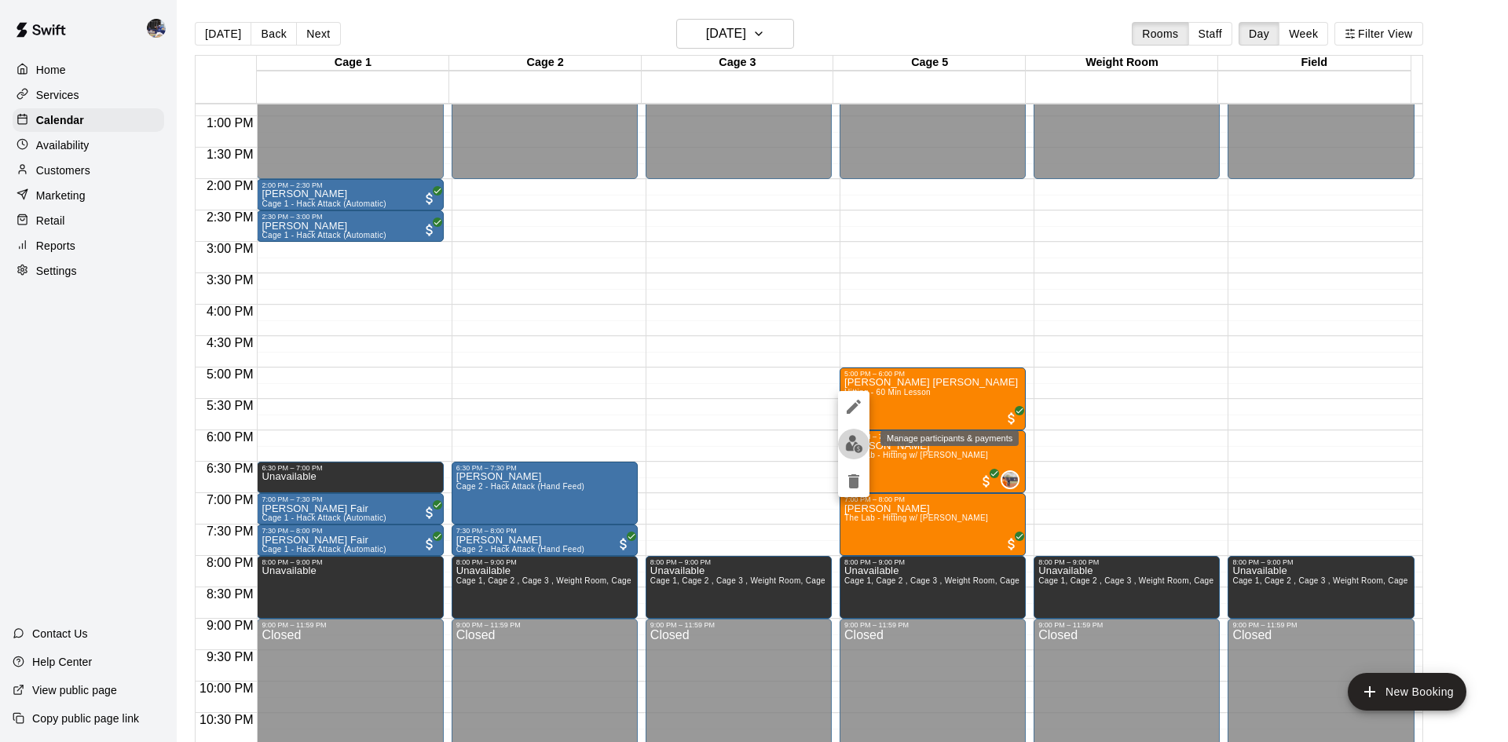
click at [854, 444] on img "edit" at bounding box center [854, 444] width 18 height 18
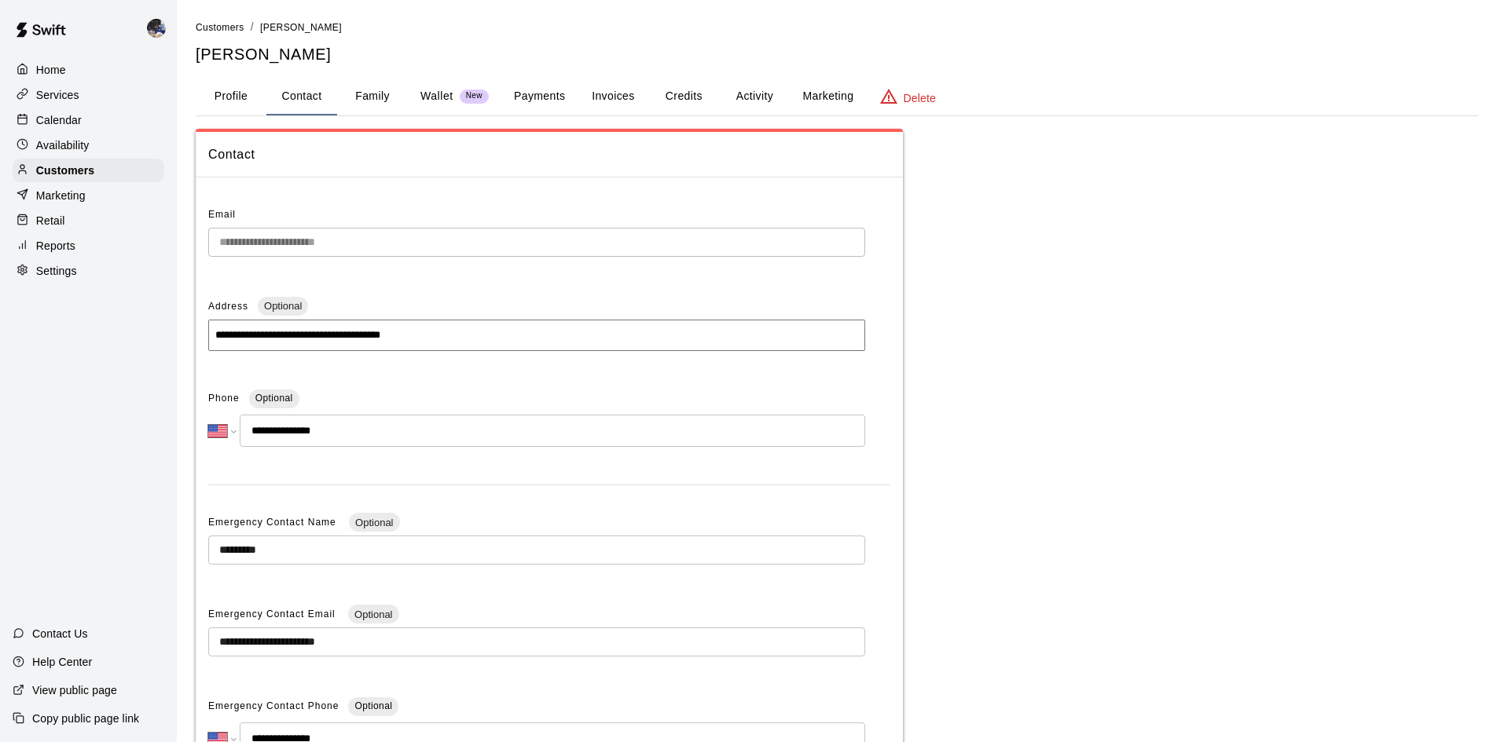
select select "**"
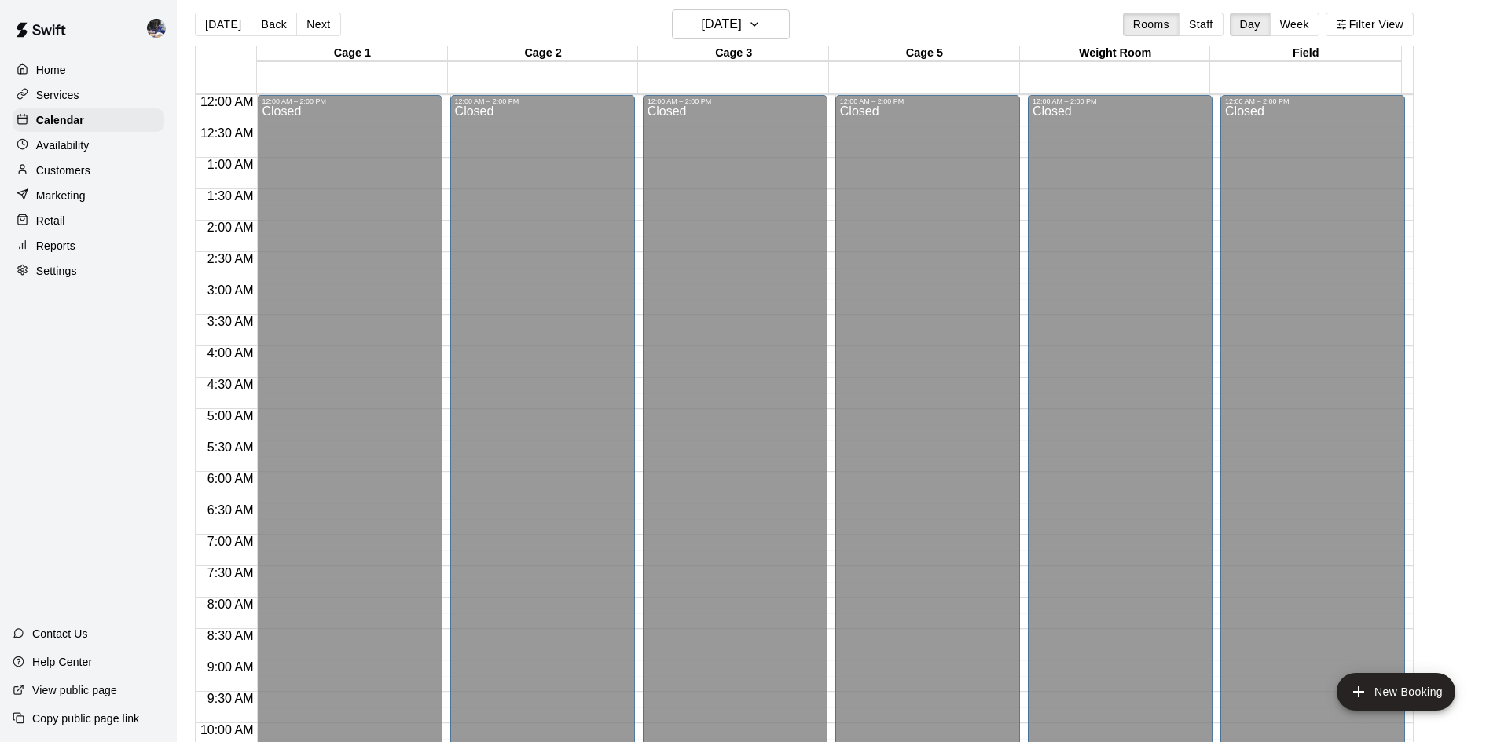
scroll to position [698, 0]
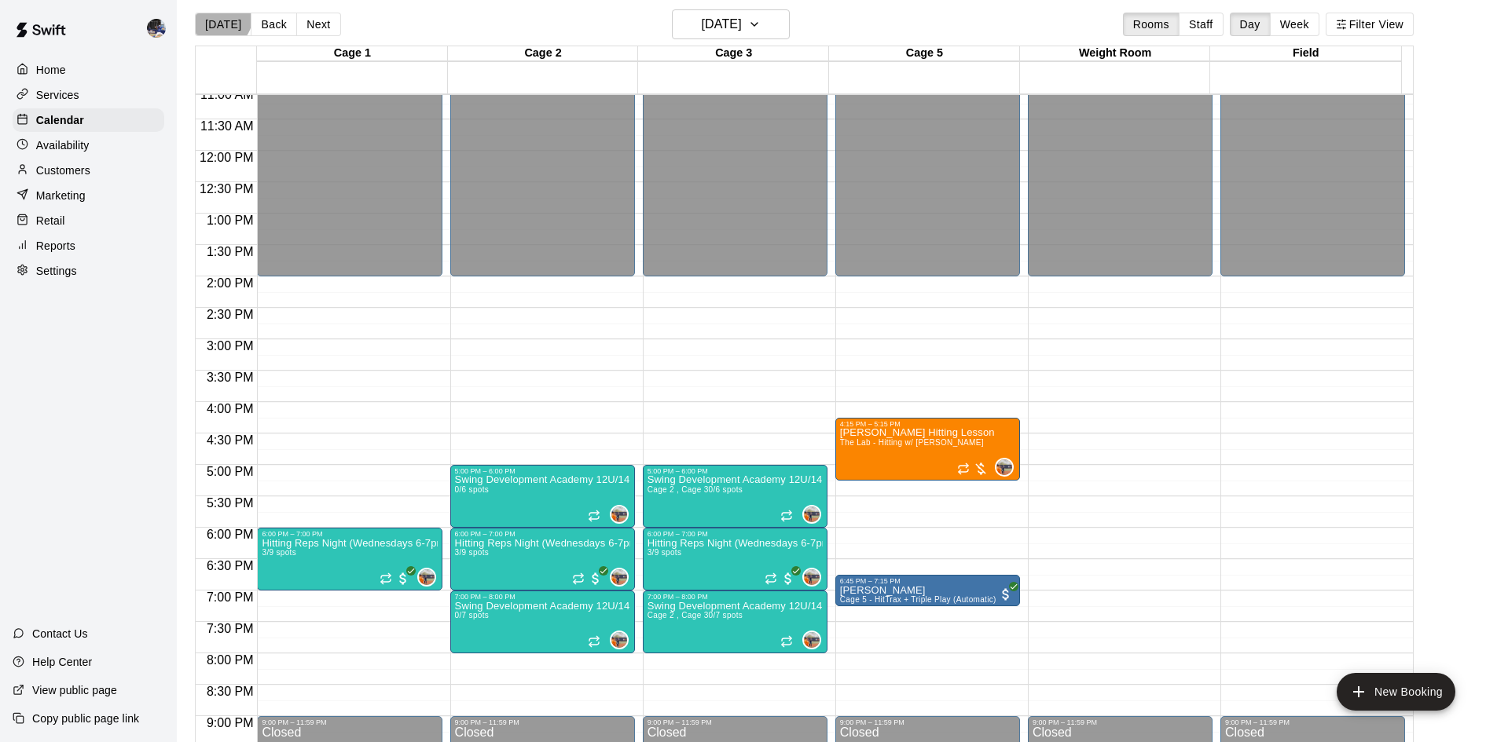
click at [221, 18] on button "[DATE]" at bounding box center [223, 25] width 57 height 24
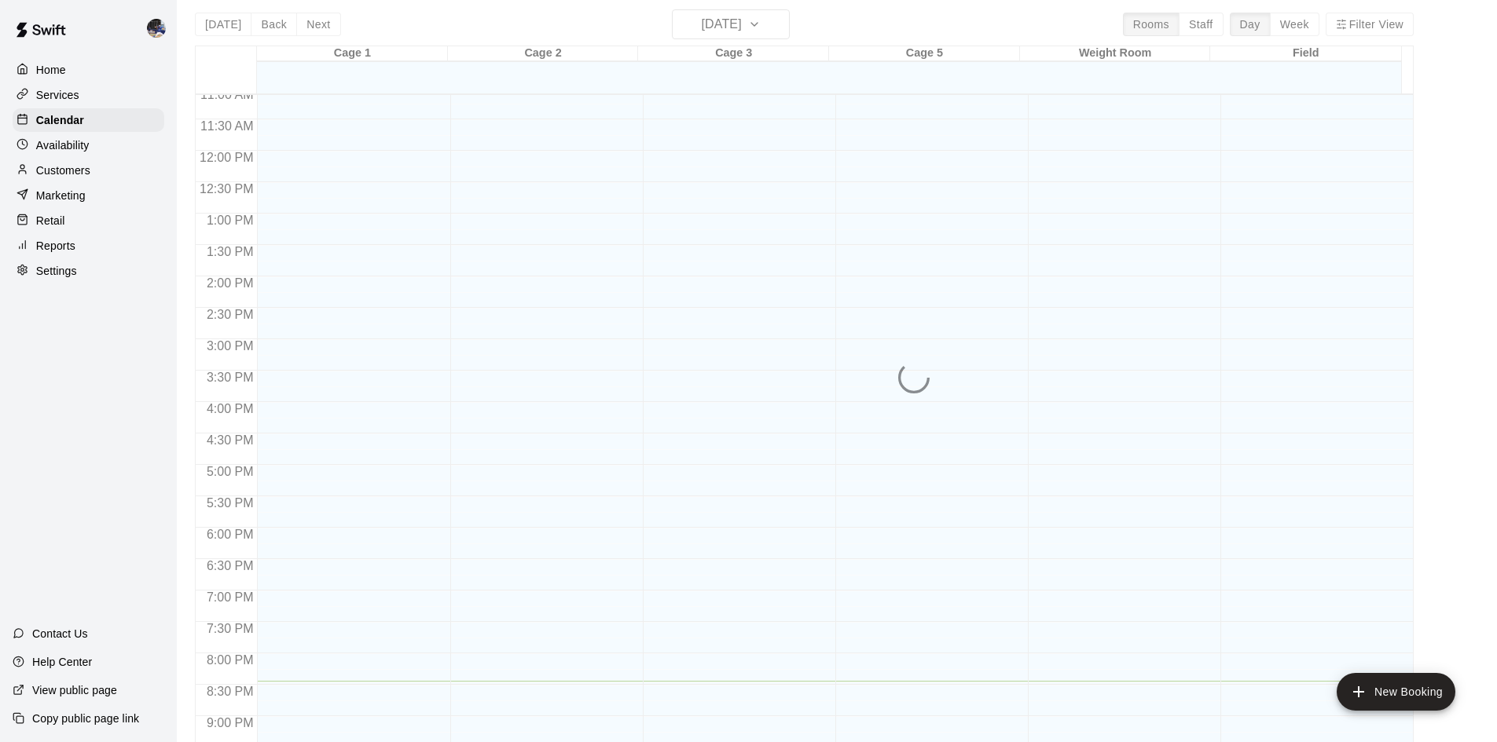
click at [721, 26] on div "[DATE] Back [DATE][DATE] Rooms Staff Day Week Filter View Cage 1 16 Tue Cage 2 …" at bounding box center [804, 380] width 1219 height 742
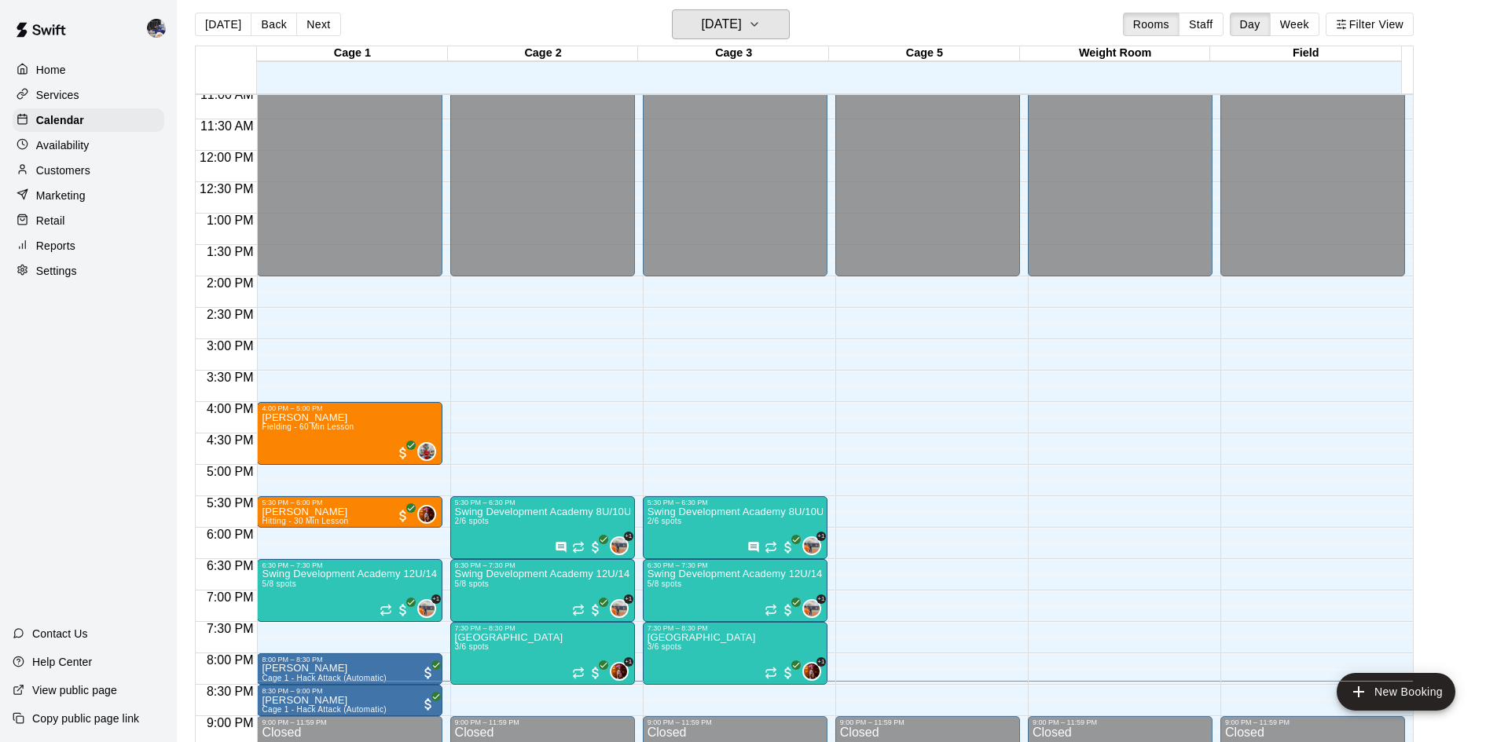
click at [735, 24] on h6 "[DATE]" at bounding box center [722, 24] width 40 height 22
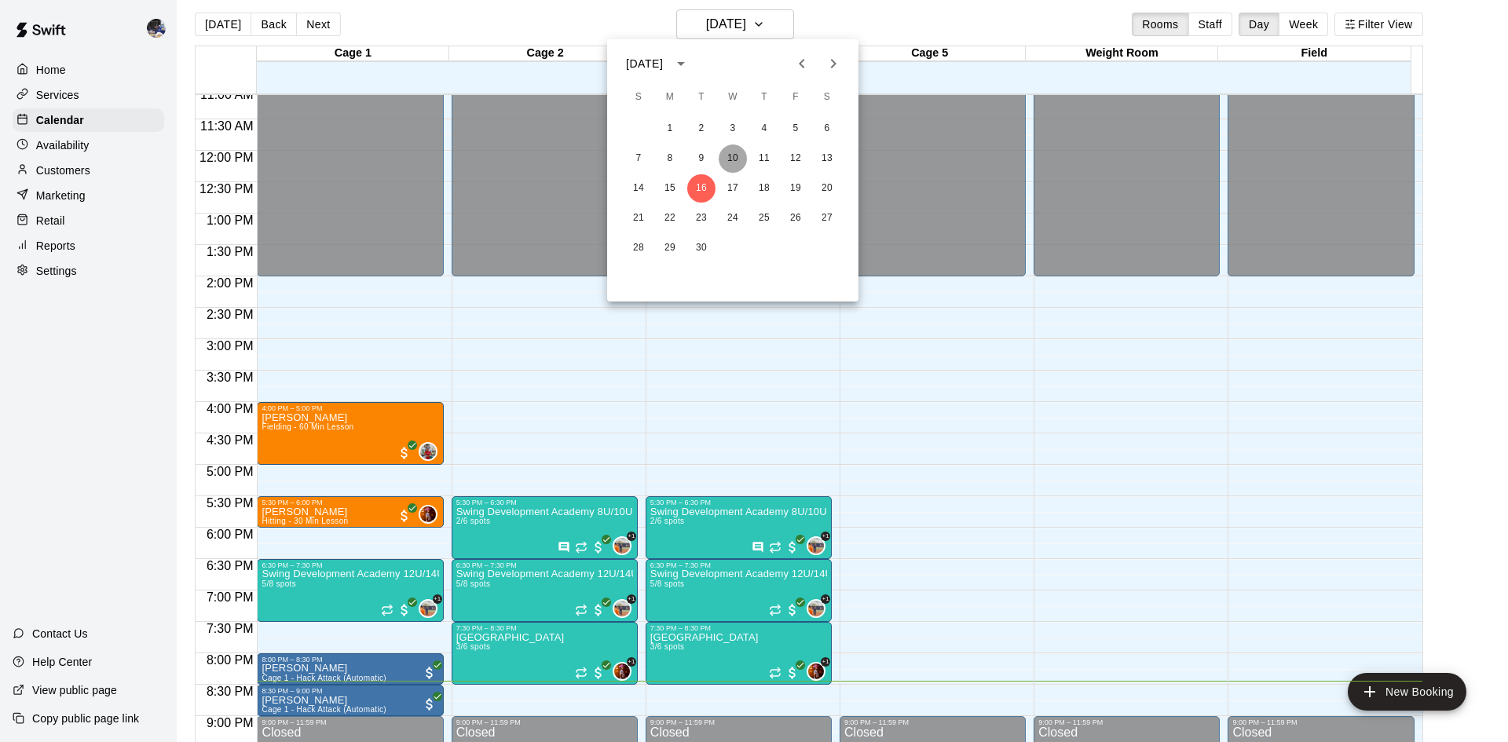
click at [728, 156] on button "10" at bounding box center [733, 159] width 28 height 28
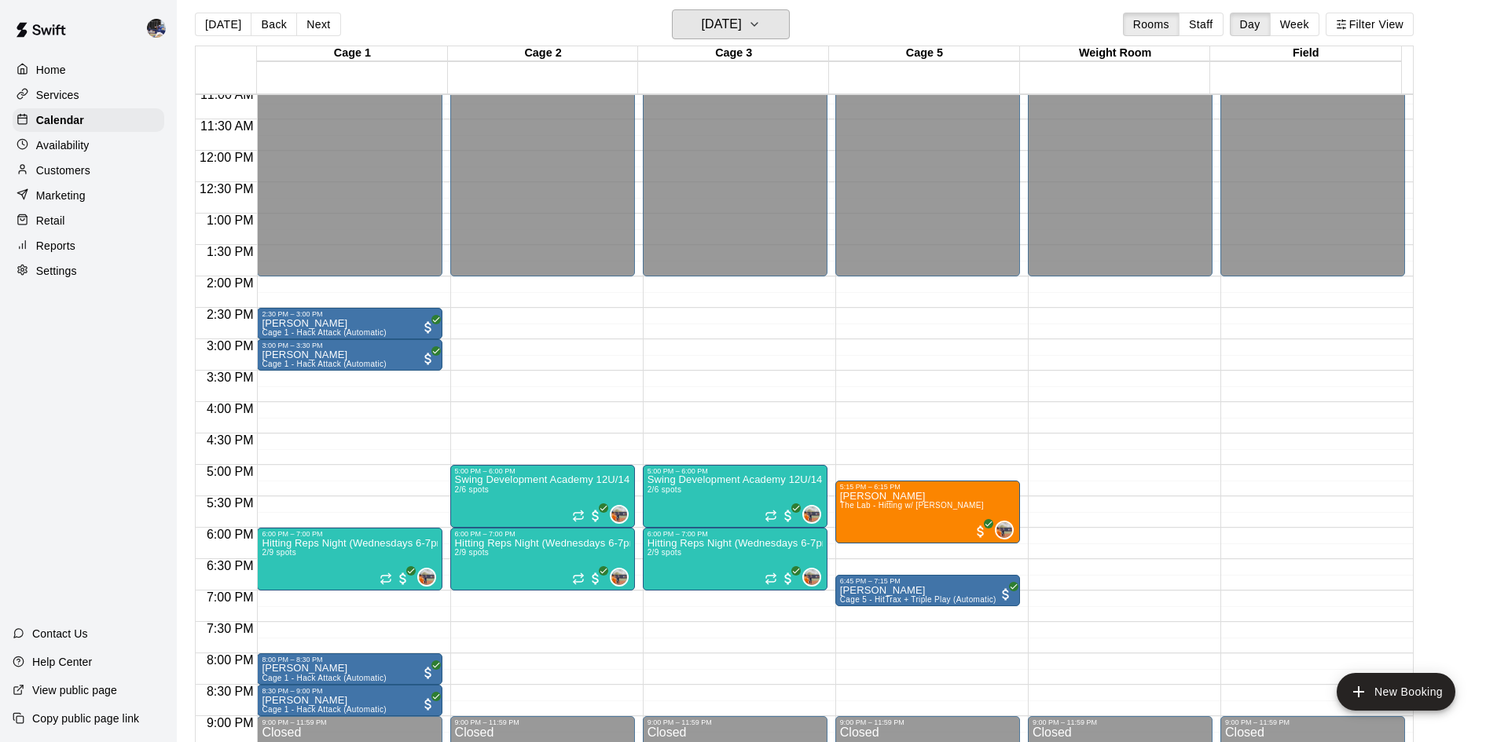
click at [741, 22] on h6 "[DATE]" at bounding box center [722, 24] width 40 height 22
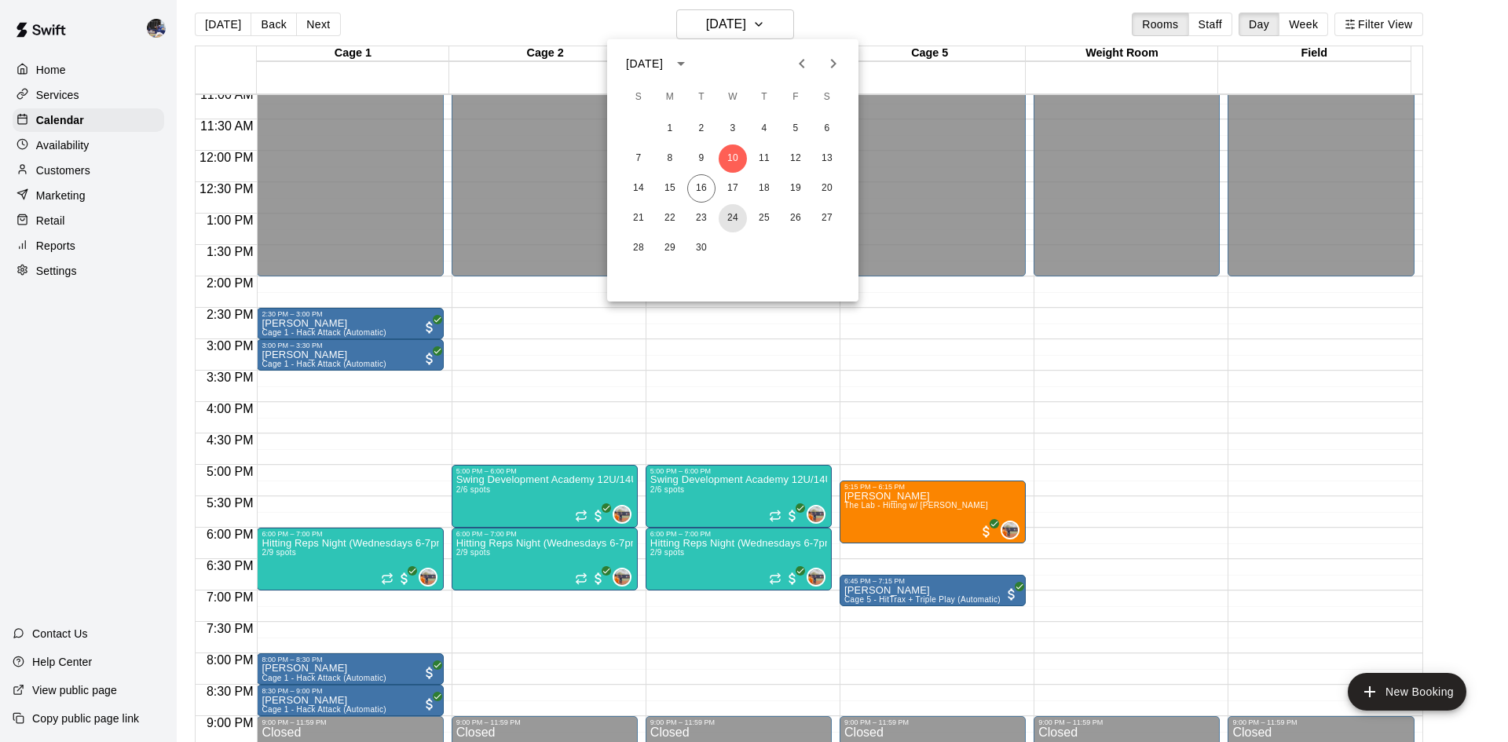
click at [733, 214] on button "24" at bounding box center [733, 218] width 28 height 28
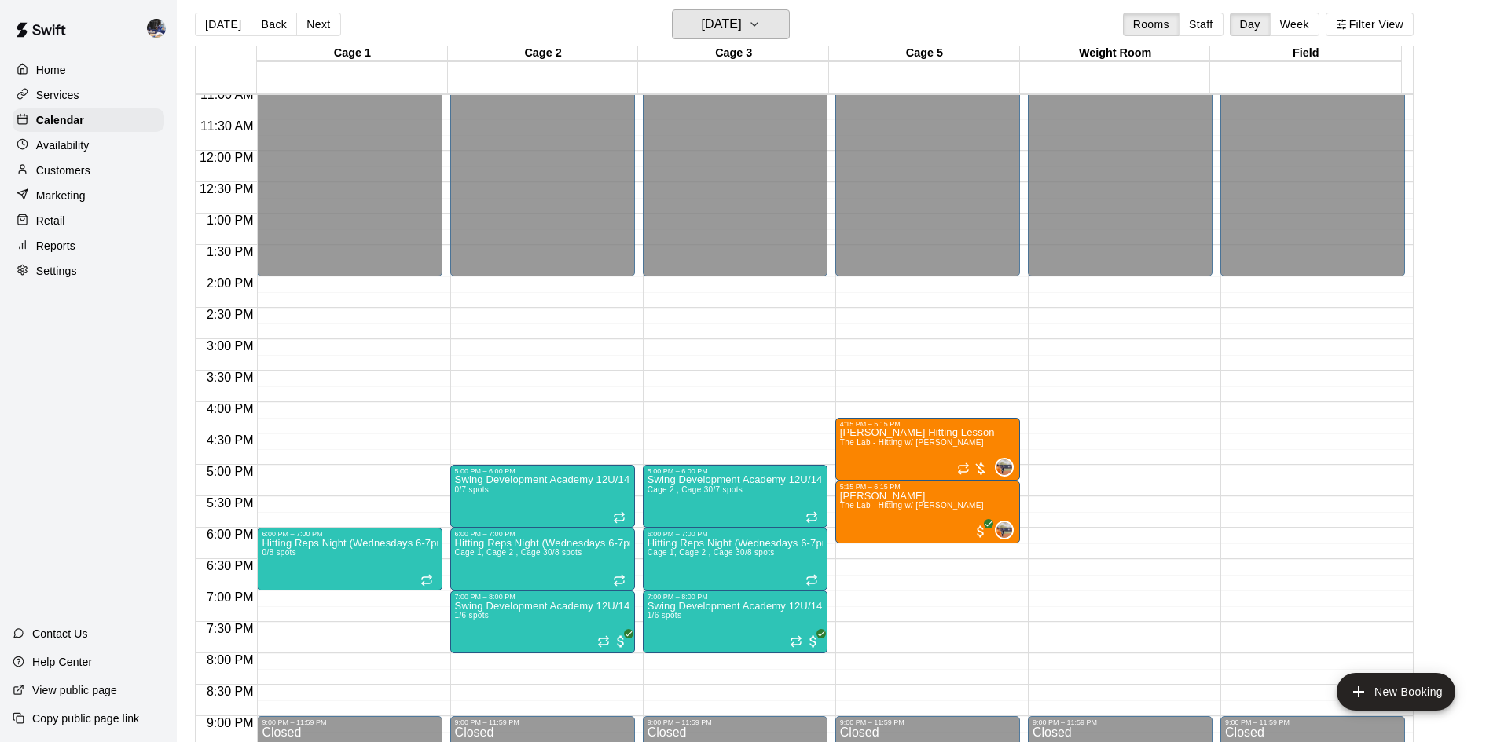
click at [738, 16] on h6 "[DATE]" at bounding box center [722, 24] width 40 height 22
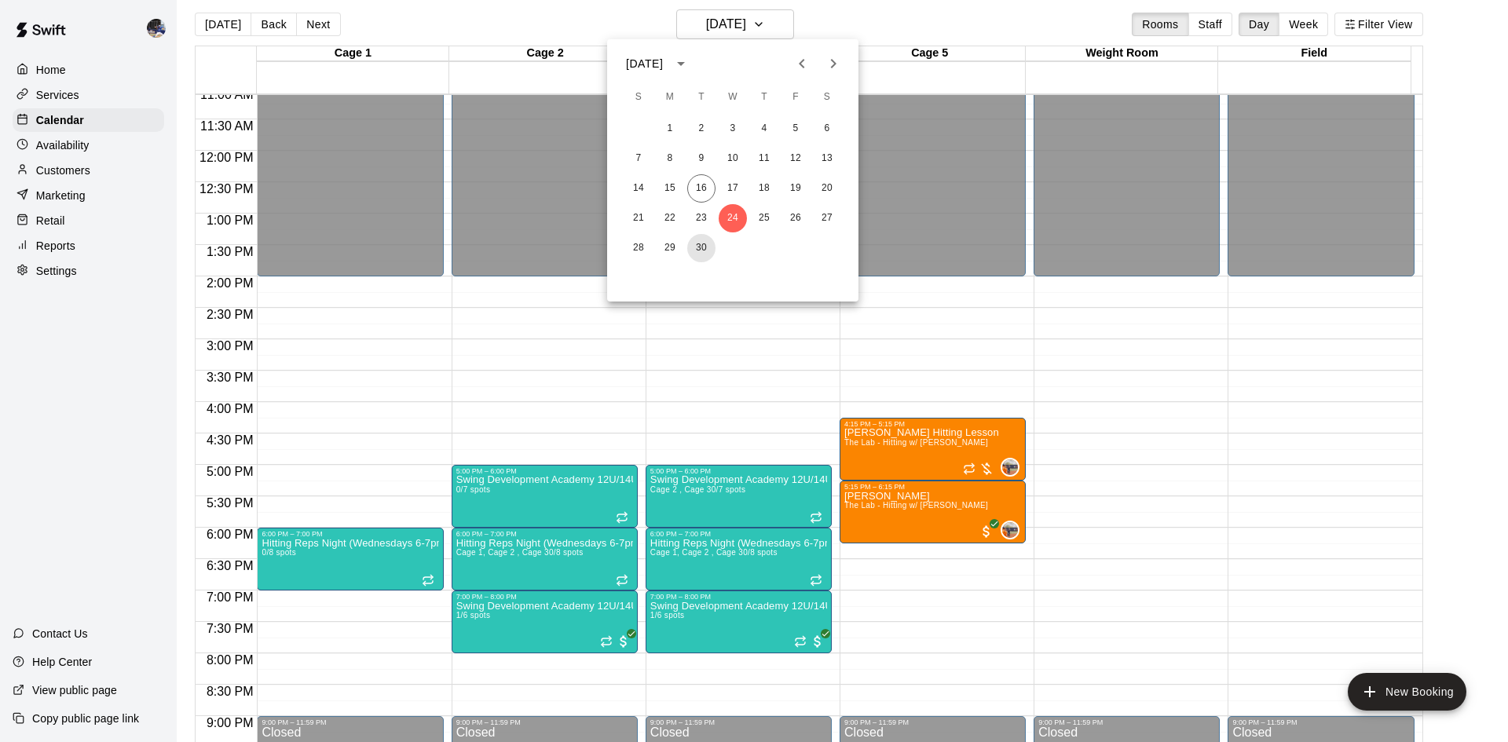
click at [707, 244] on button "30" at bounding box center [701, 248] width 28 height 28
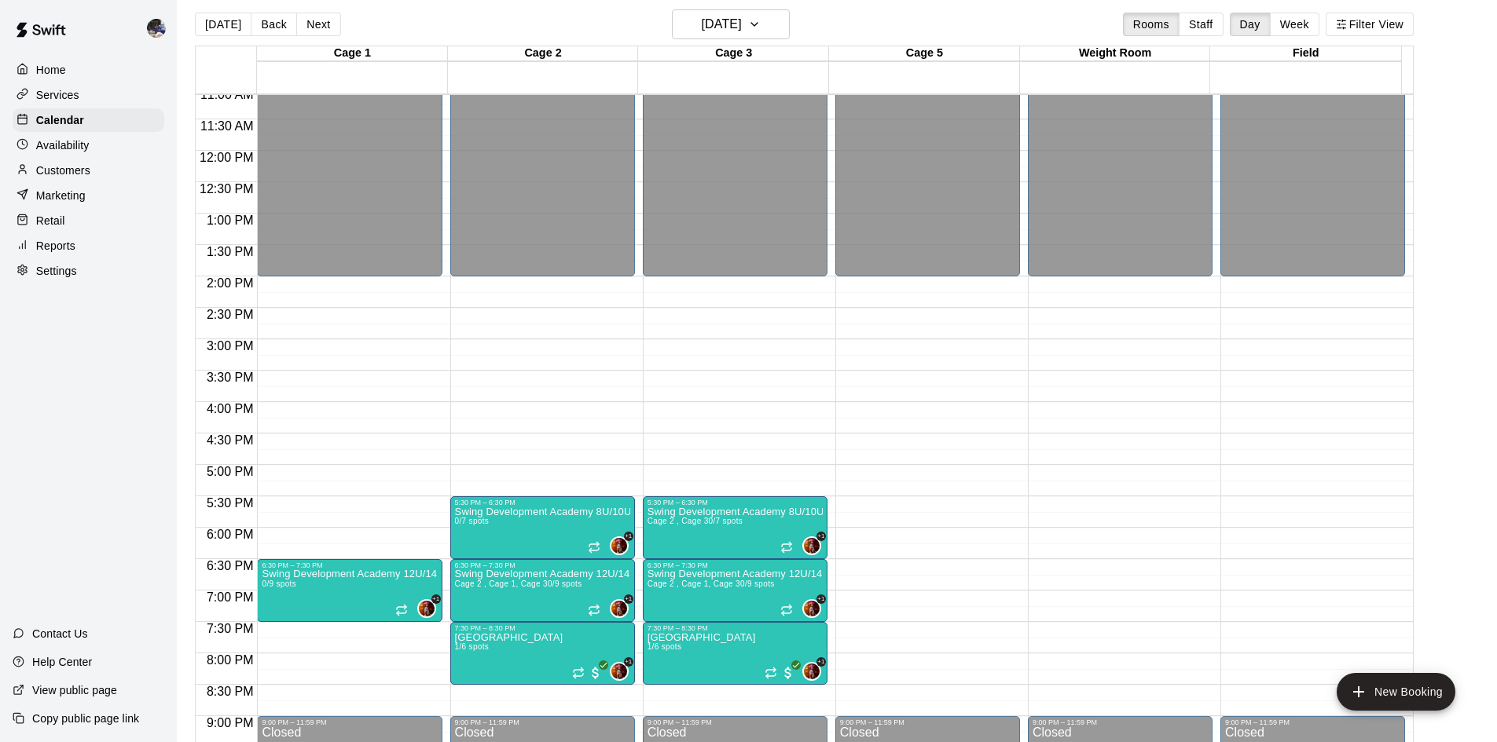
click at [713, 638] on p "[GEOGRAPHIC_DATA]" at bounding box center [701, 638] width 108 height 0
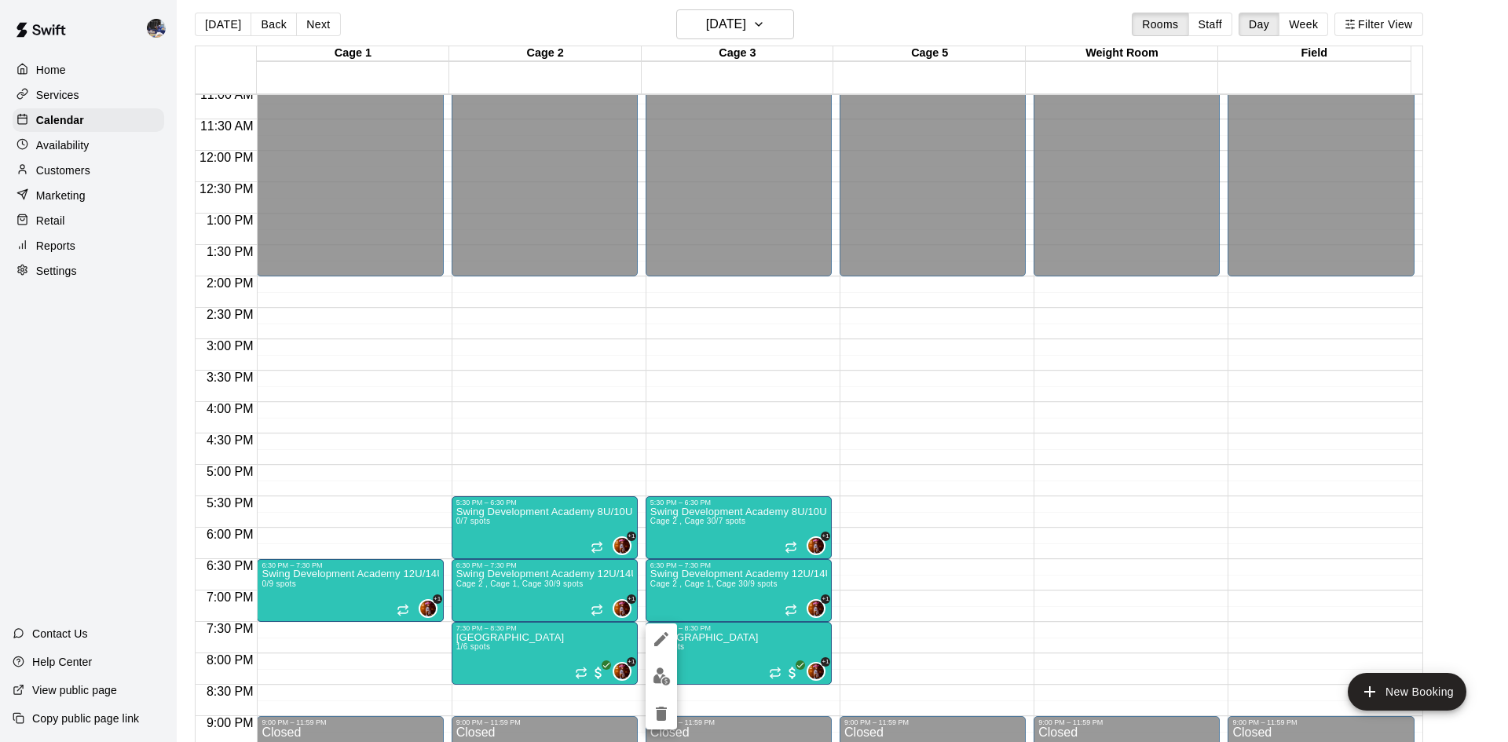
click at [659, 676] on img "edit" at bounding box center [662, 677] width 18 height 18
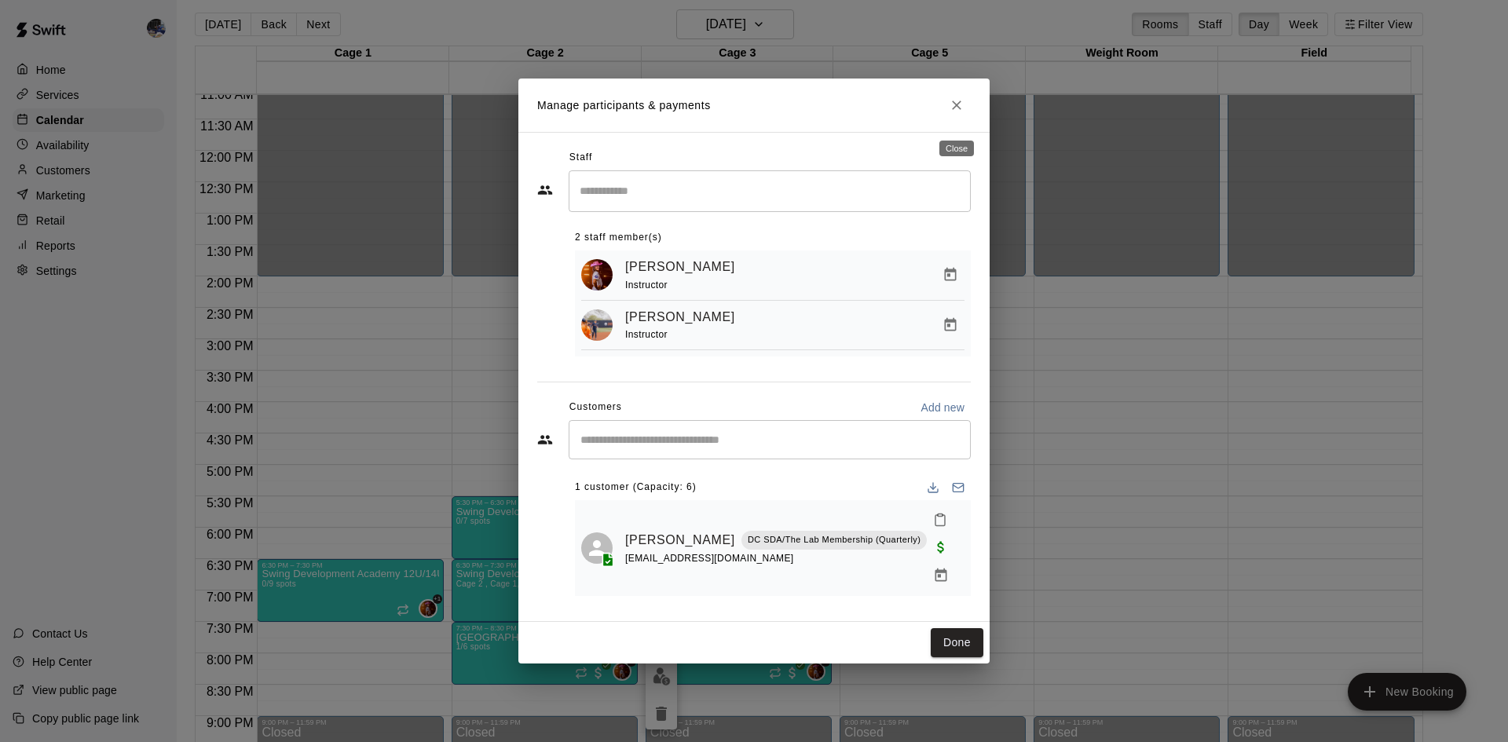
click at [959, 110] on icon "Close" at bounding box center [956, 105] width 9 height 9
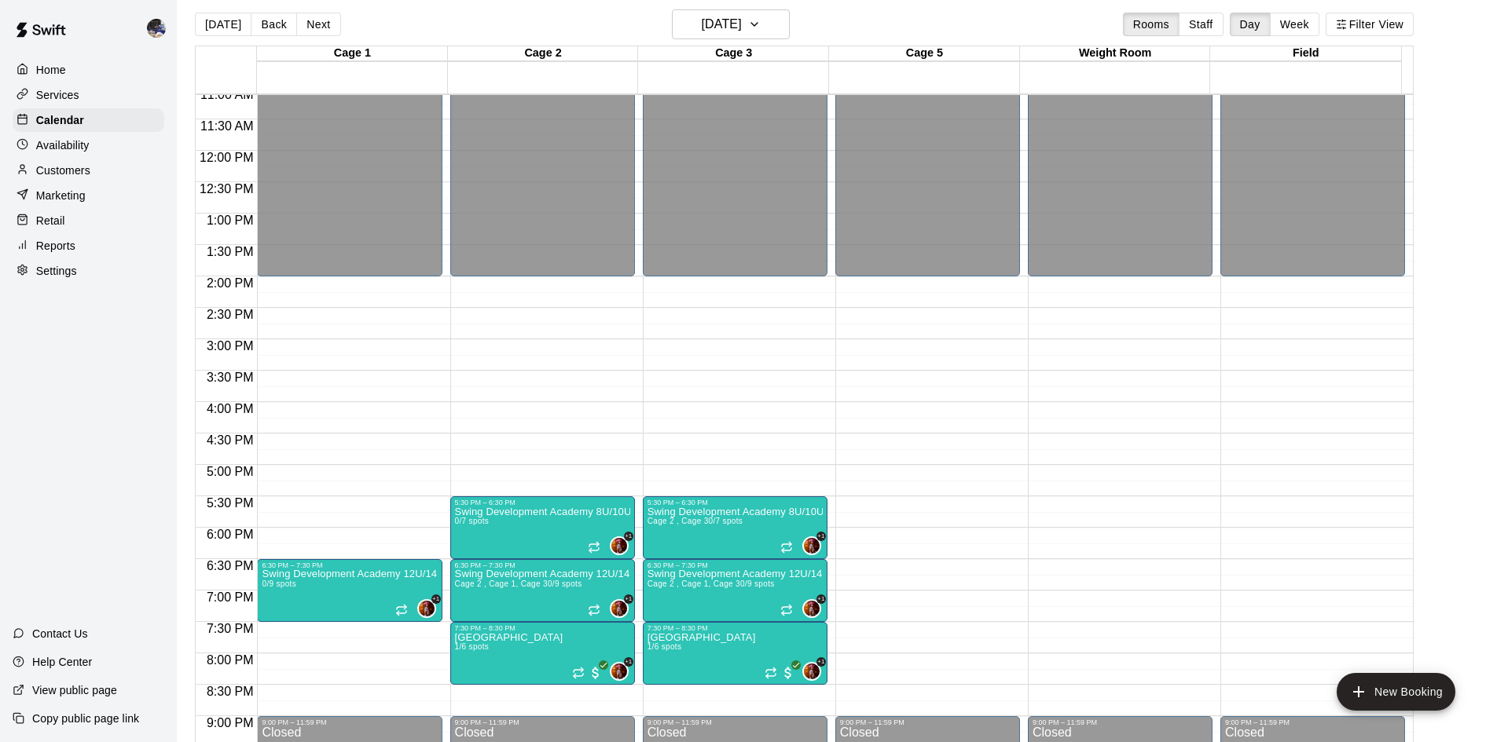
click at [226, 20] on button "[DATE]" at bounding box center [223, 25] width 57 height 24
